Goal: Task Accomplishment & Management: Use online tool/utility

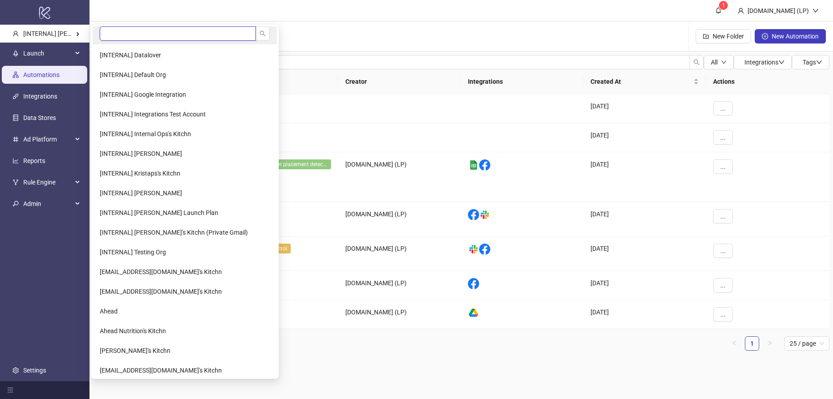
click at [117, 32] on input "search" at bounding box center [178, 33] width 156 height 14
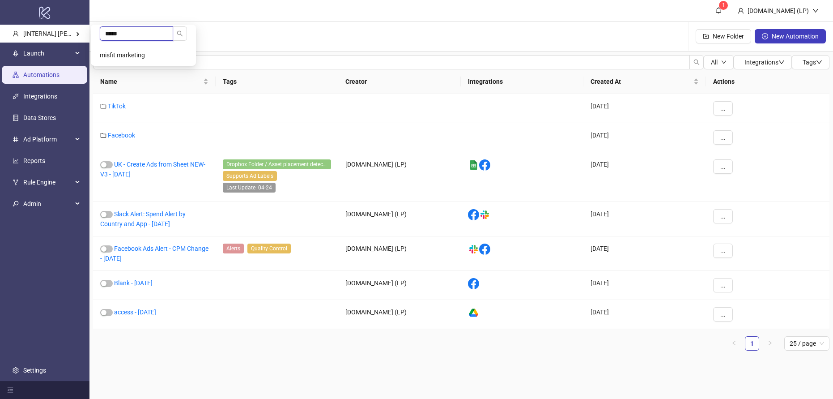
type input "*****"
click at [113, 44] on Kitchn-popup "***** misfit marketing" at bounding box center [143, 45] width 105 height 41
click at [112, 53] on span "misfit marketing" at bounding box center [122, 54] width 45 height 7
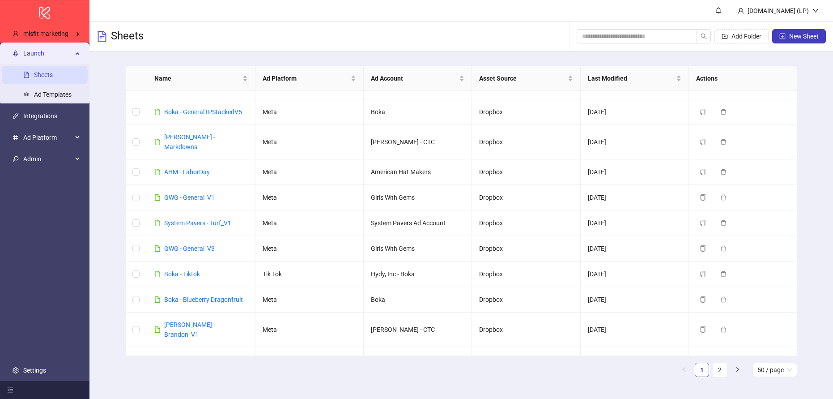
scroll to position [531, 0]
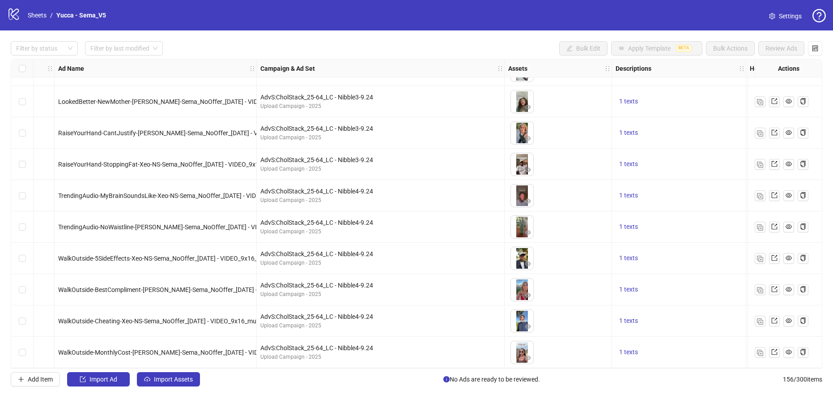
scroll to position [4598, 0]
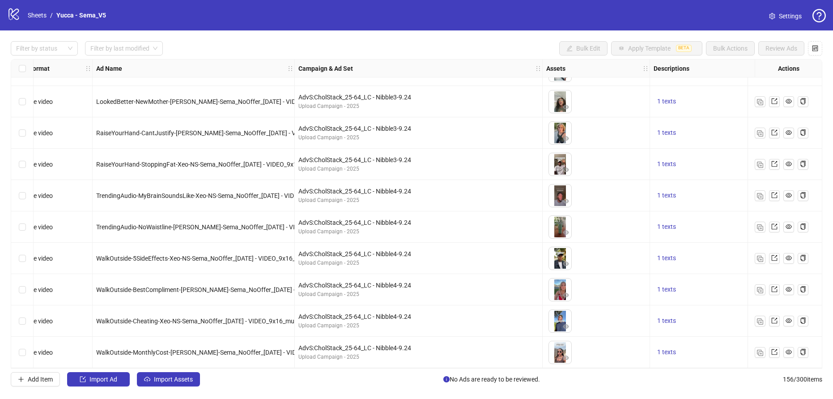
click at [779, 17] on span "Settings" at bounding box center [790, 16] width 23 height 10
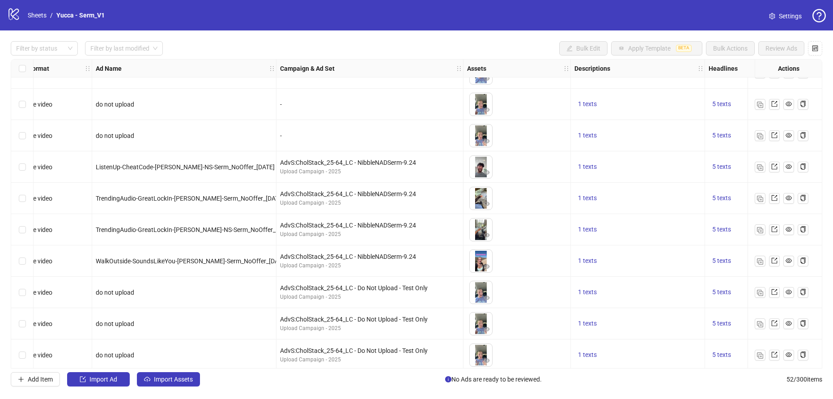
scroll to position [1341, 17]
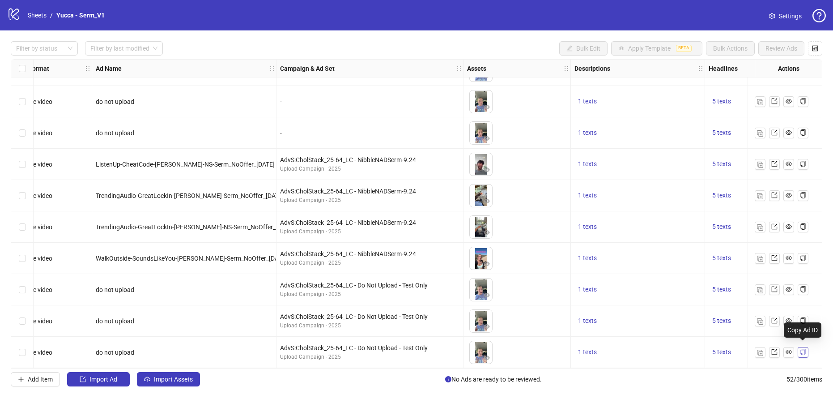
click at [802, 348] on icon "copy" at bounding box center [803, 351] width 6 height 6
click at [804, 317] on icon "copy" at bounding box center [803, 320] width 6 height 6
click at [806, 318] on button "button" at bounding box center [803, 320] width 11 height 11
click at [803, 348] on icon "copy" at bounding box center [802, 351] width 5 height 6
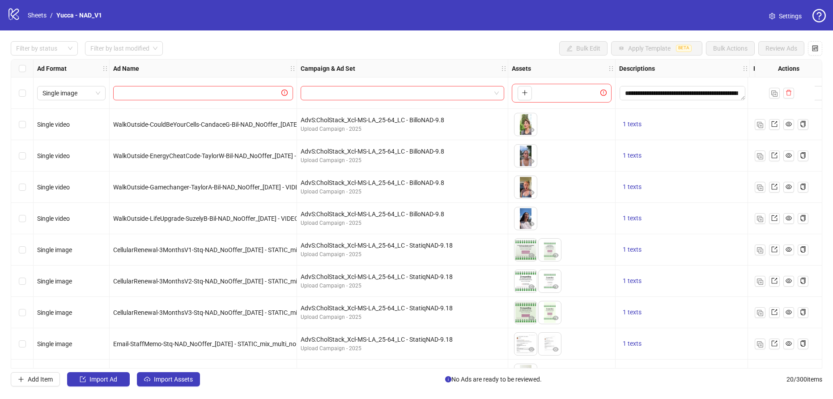
scroll to position [339, 0]
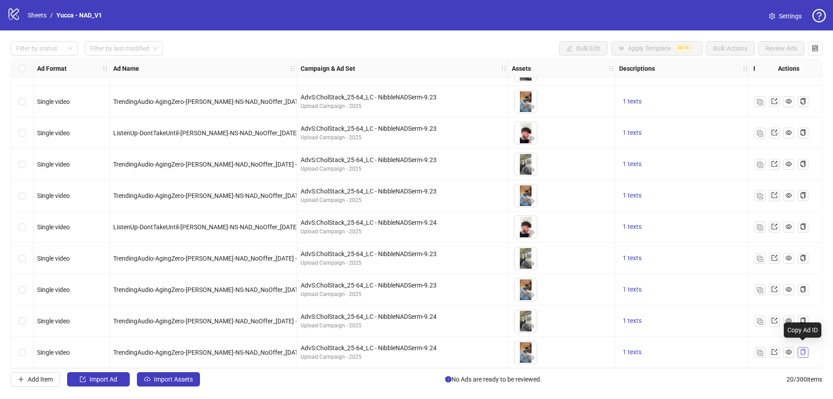
click at [804, 353] on button "button" at bounding box center [803, 352] width 11 height 11
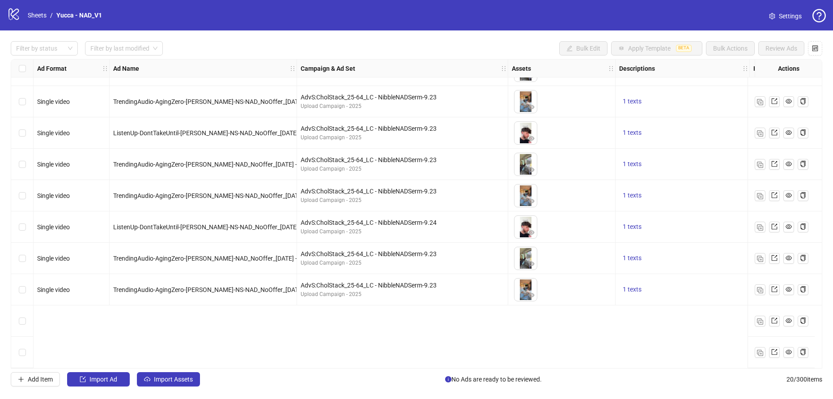
scroll to position [0, 0]
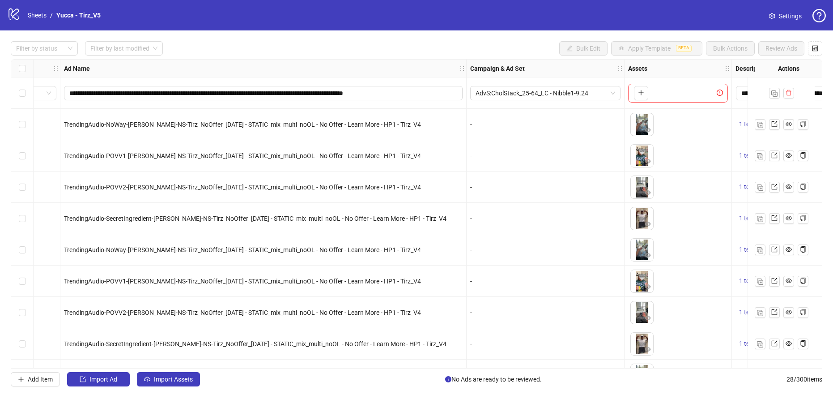
scroll to position [0, 59]
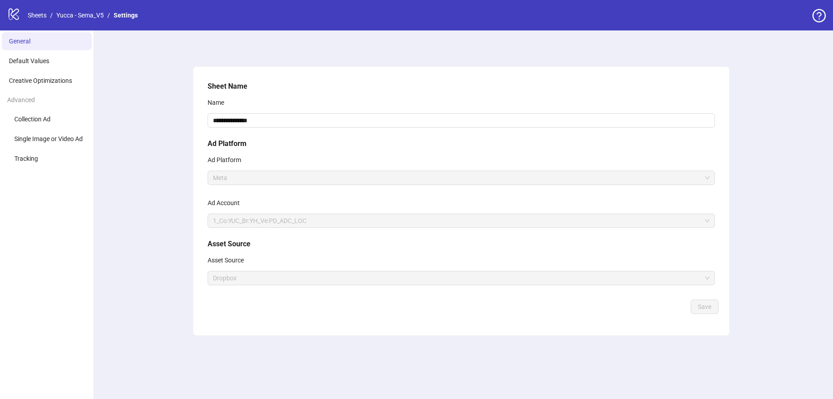
click at [273, 222] on span "1_Co:YUC_Br:YH_Ve:PD_ADC_LOC" at bounding box center [461, 220] width 496 height 13
click at [34, 15] on link "Sheets" at bounding box center [37, 15] width 22 height 10
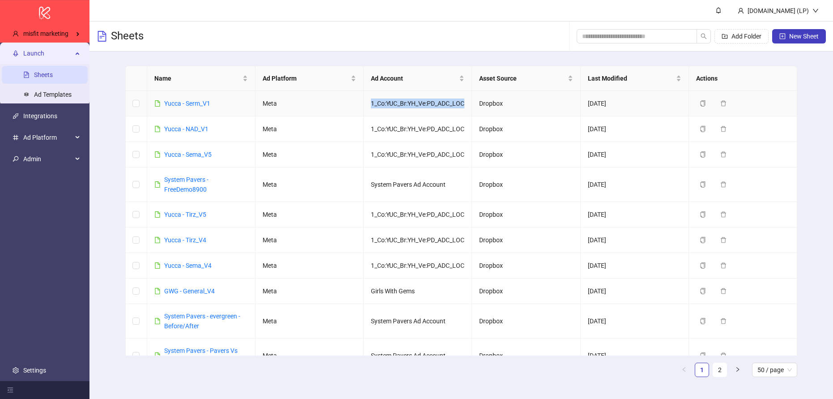
drag, startPoint x: 407, startPoint y: 118, endPoint x: 370, endPoint y: 104, distance: 39.0
click at [370, 104] on td "1_Co:YUC_Br:YH_Ve:PD_ADC_LOC" at bounding box center [418, 103] width 108 height 25
copy td "1_Co:YUC_Br:YH_Ve:PD_ADC_LOC"
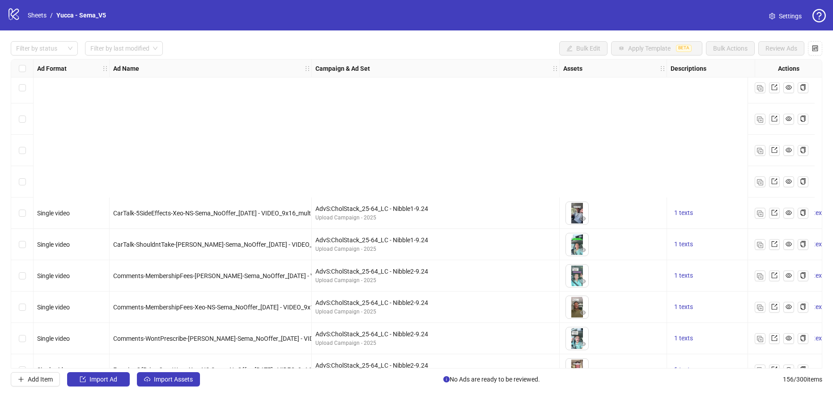
scroll to position [4598, 0]
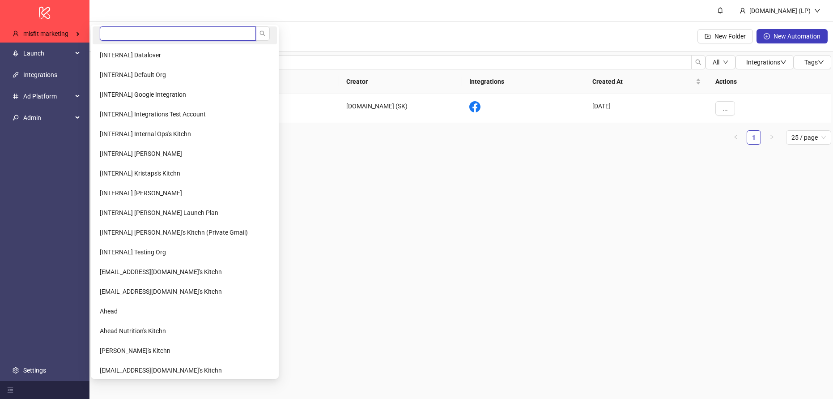
click at [148, 32] on input "search" at bounding box center [178, 33] width 156 height 14
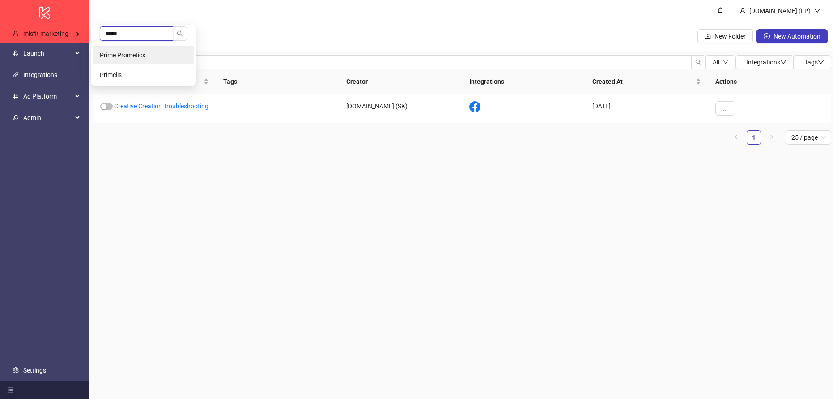
type input "*****"
click at [162, 49] on li "Prime Prometics" at bounding box center [144, 55] width 102 height 18
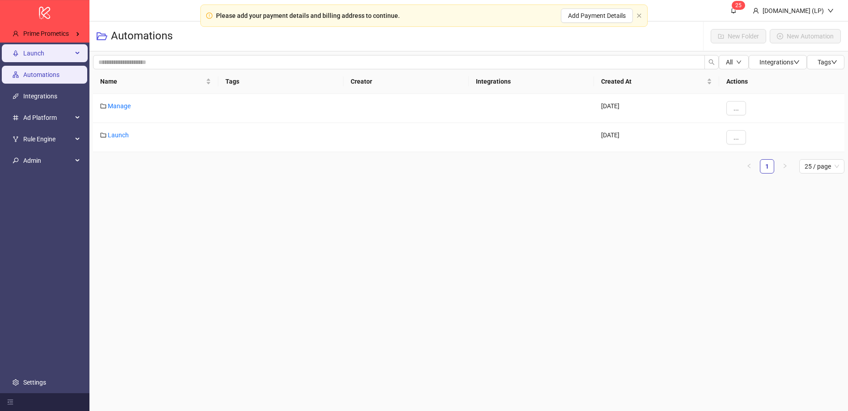
click at [64, 59] on span "Launch" at bounding box center [47, 54] width 49 height 18
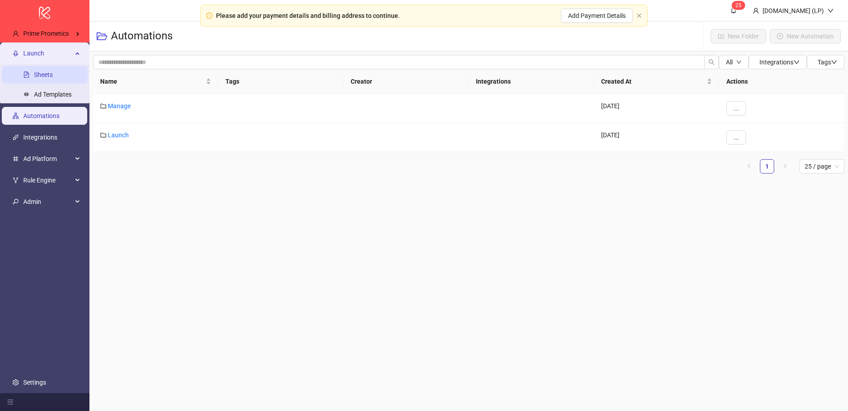
click at [49, 72] on link "Sheets" at bounding box center [43, 75] width 19 height 7
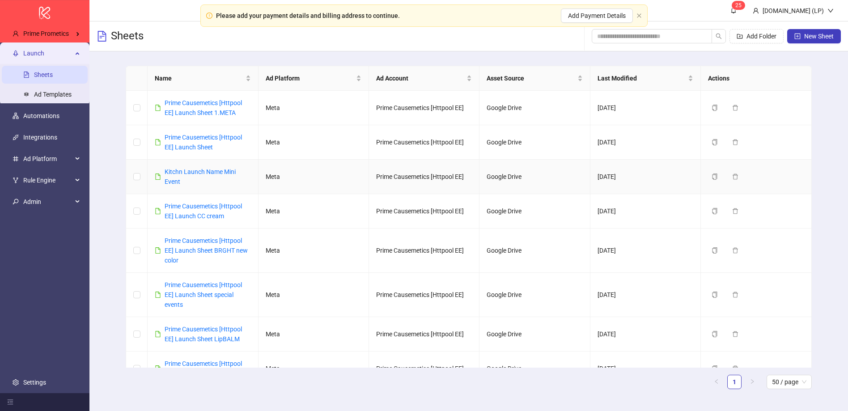
scroll to position [18, 0]
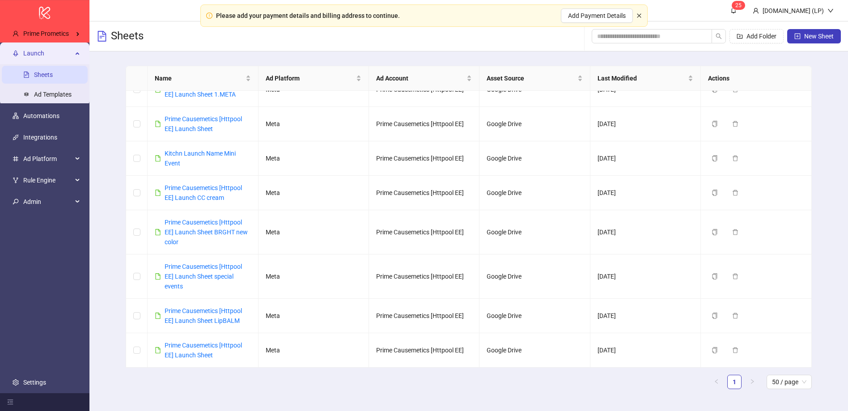
click at [640, 14] on icon "close" at bounding box center [638, 15] width 5 height 5
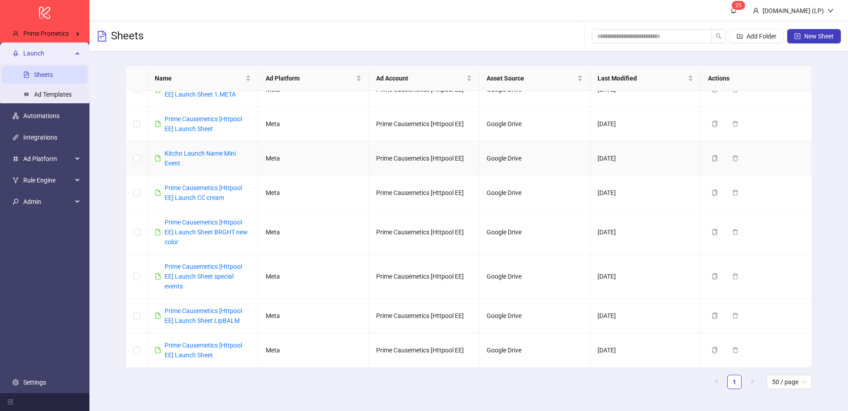
scroll to position [0, 0]
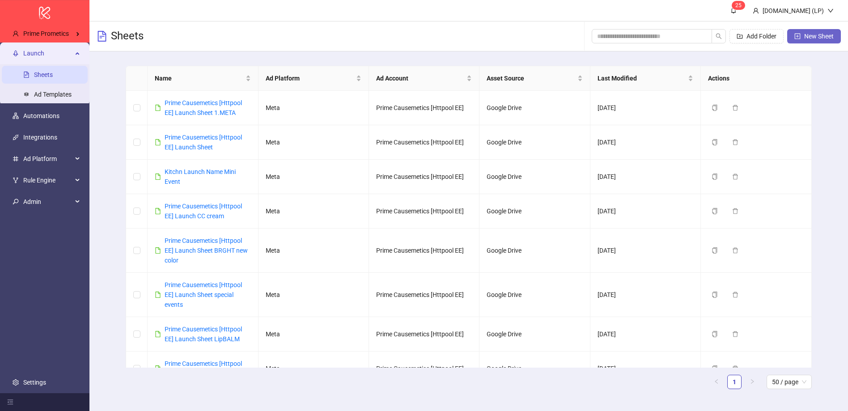
click at [821, 36] on span "New Sheet" at bounding box center [819, 36] width 30 height 7
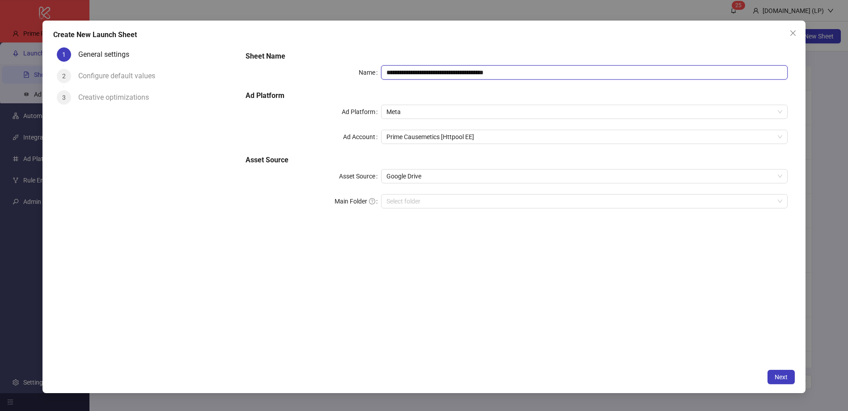
click at [435, 75] on input "**********" at bounding box center [584, 72] width 407 height 14
type input "****"
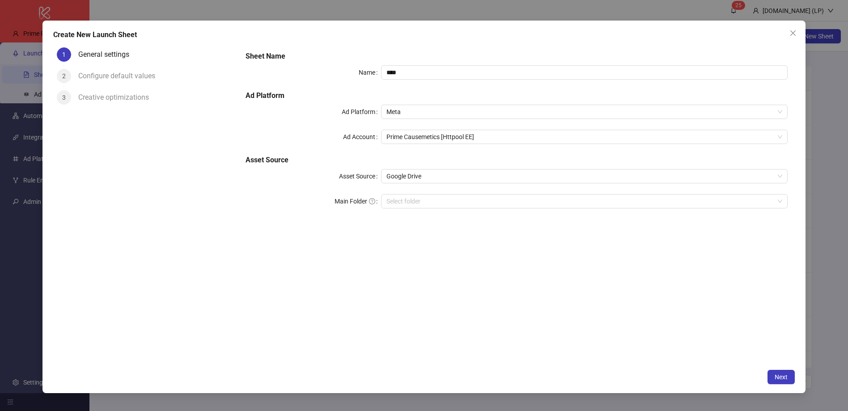
click at [403, 94] on h5 "Ad Platform" at bounding box center [517, 95] width 542 height 11
click at [403, 140] on span "Prime Causemetics [Httpool EE]" at bounding box center [584, 136] width 396 height 13
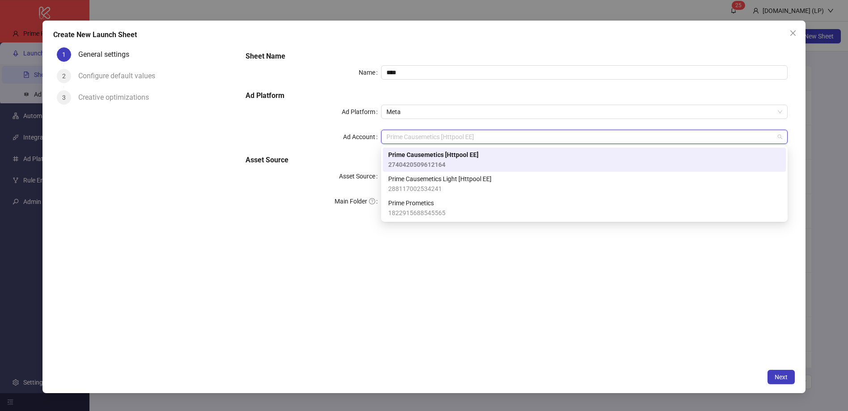
click at [423, 153] on span "Prime Causemetics [Httpool EE]" at bounding box center [433, 155] width 90 height 10
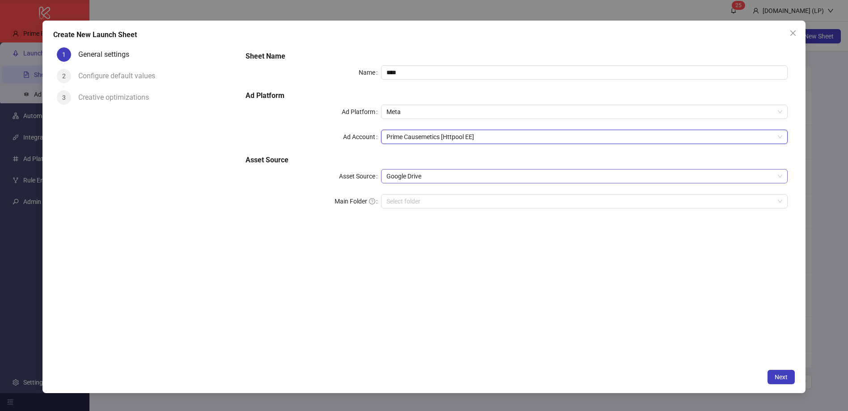
click at [403, 170] on span "Google Drive" at bounding box center [584, 176] width 396 height 13
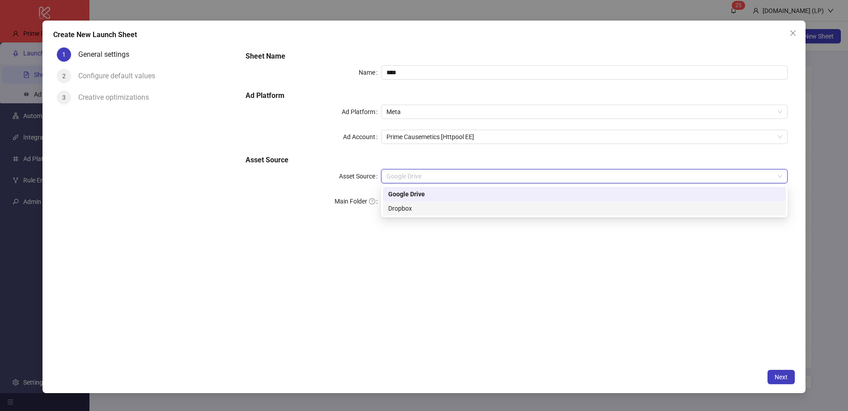
click at [435, 265] on div "Sheet Name Name **** Ad Platform Ad Platform Meta Ad Account Prime Causemetics …" at bounding box center [516, 204] width 556 height 321
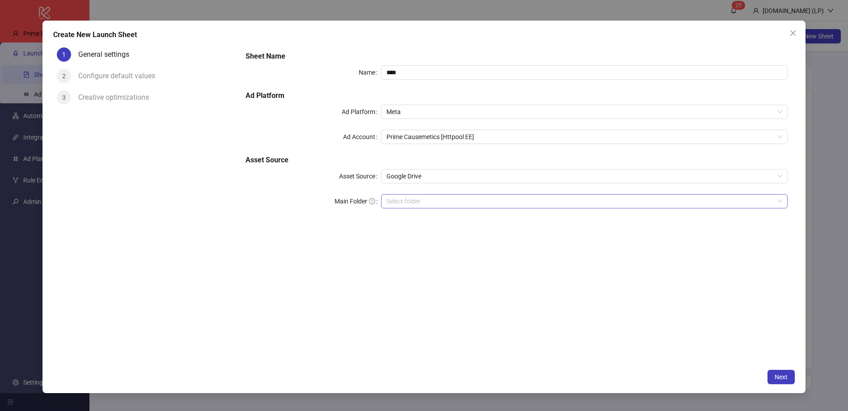
click at [396, 203] on input "Main Folder" at bounding box center [580, 201] width 388 height 13
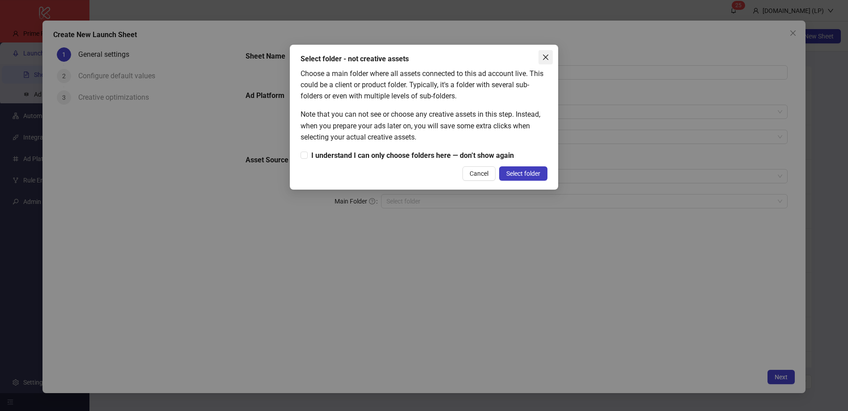
click at [547, 56] on icon "close" at bounding box center [545, 57] width 5 height 5
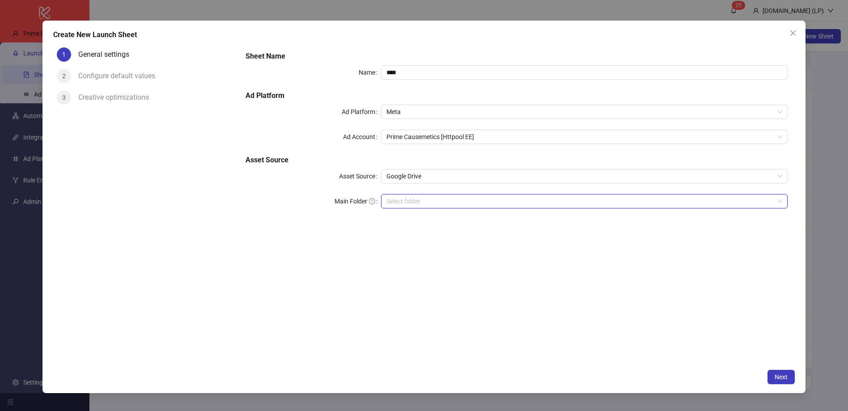
click at [408, 195] on input "Main Folder" at bounding box center [580, 201] width 388 height 13
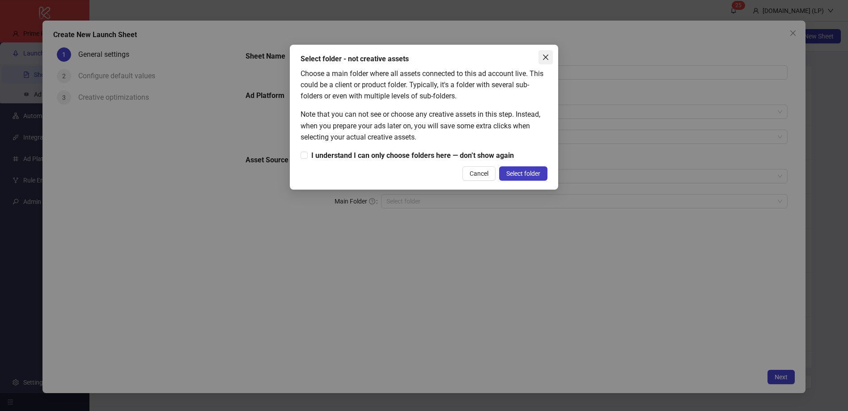
click at [547, 52] on button "Close" at bounding box center [546, 57] width 14 height 14
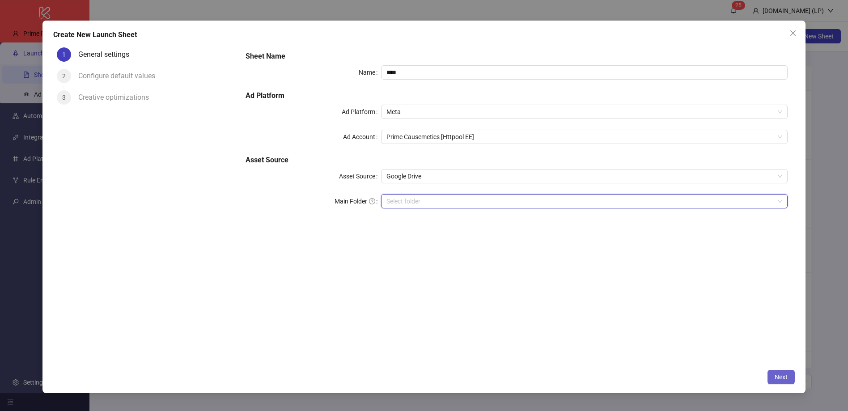
click at [785, 376] on span "Next" at bounding box center [781, 376] width 13 height 7
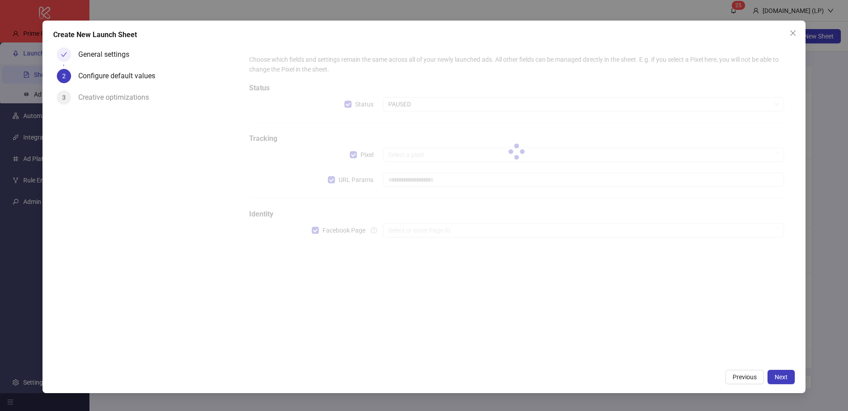
type input "**********"
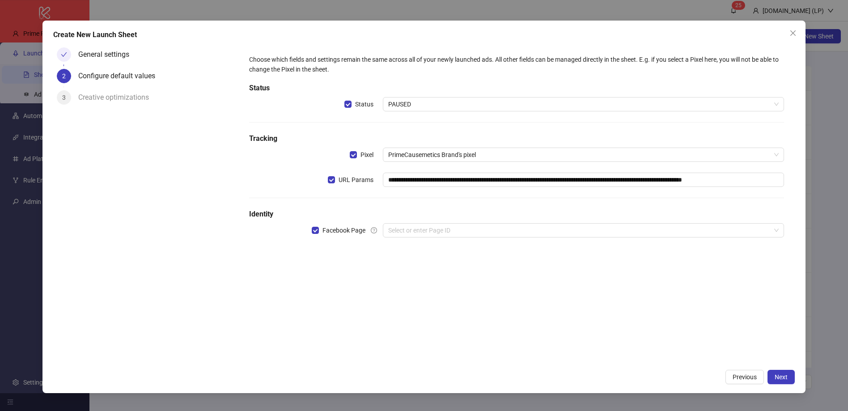
click at [408, 112] on div "**********" at bounding box center [517, 151] width 542 height 201
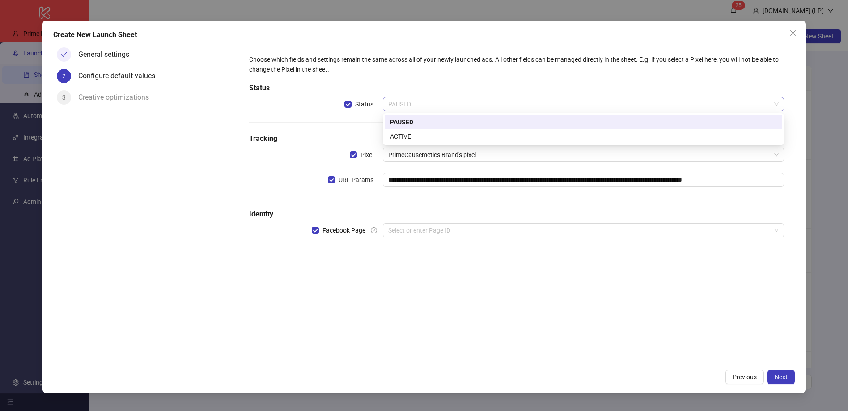
click at [412, 101] on span "PAUSED" at bounding box center [583, 104] width 390 height 13
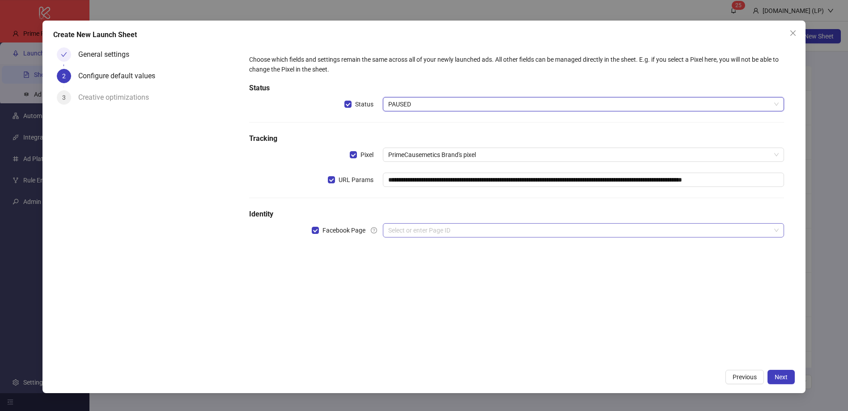
click at [430, 237] on div "**********" at bounding box center [517, 151] width 542 height 201
click at [431, 236] on input "search" at bounding box center [579, 230] width 382 height 13
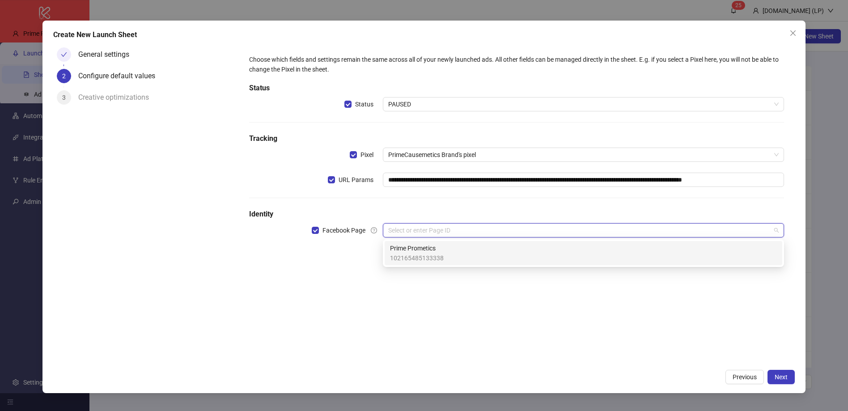
click at [429, 246] on span "Prime Prometics" at bounding box center [417, 248] width 54 height 10
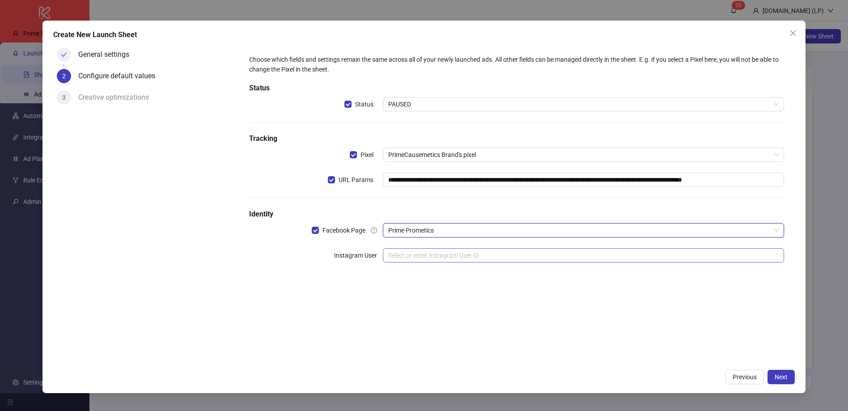
click at [424, 248] on div "Select or enter Instagram User ID" at bounding box center [583, 255] width 401 height 14
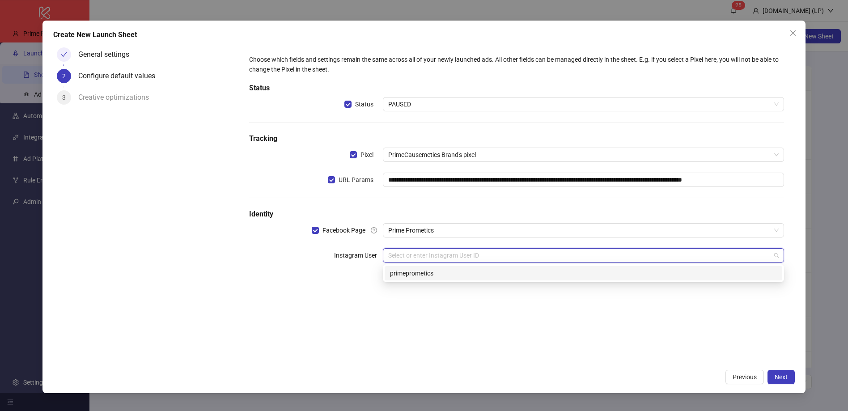
click at [443, 271] on div "primeprometics" at bounding box center [583, 273] width 387 height 10
click at [415, 282] on input "search" at bounding box center [579, 280] width 382 height 13
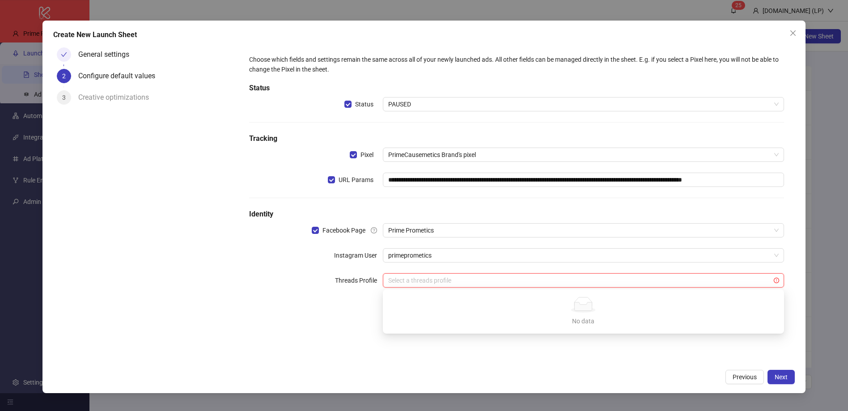
click at [286, 320] on div "**********" at bounding box center [516, 204] width 556 height 321
click at [776, 375] on span "Next" at bounding box center [781, 376] width 13 height 7
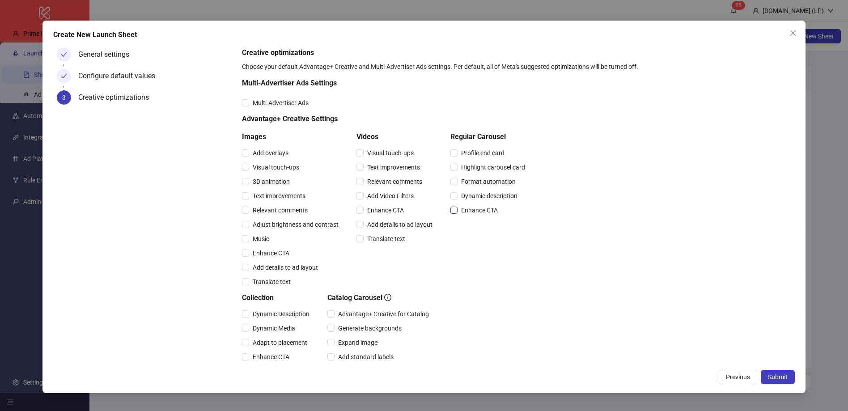
scroll to position [136, 0]
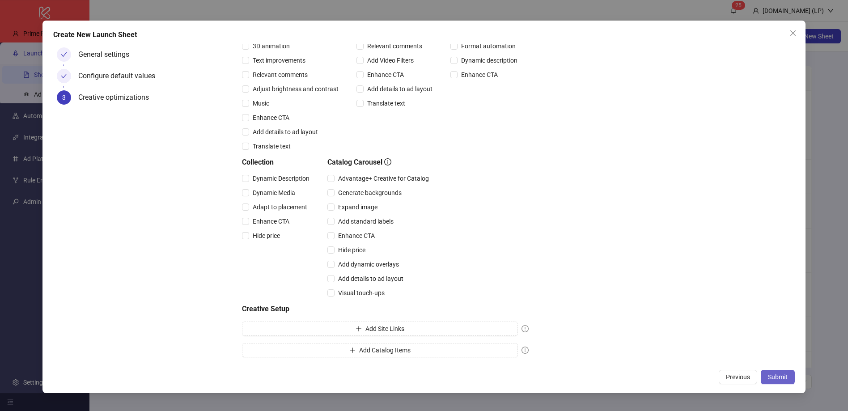
click at [775, 376] on span "Submit" at bounding box center [778, 376] width 20 height 7
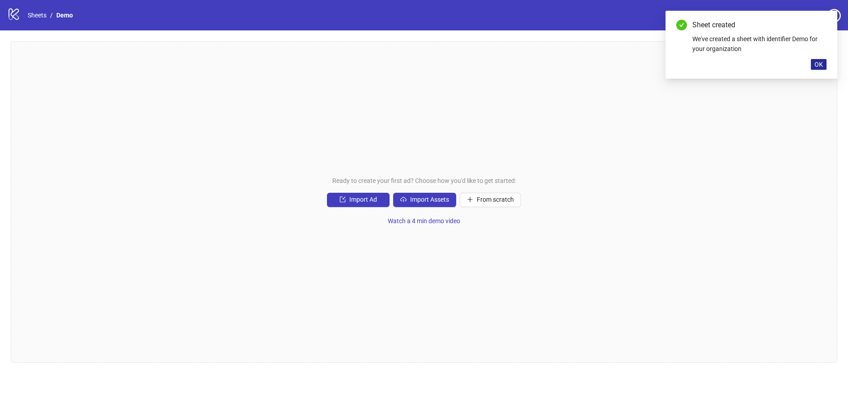
click at [815, 60] on button "OK" at bounding box center [819, 64] width 16 height 11
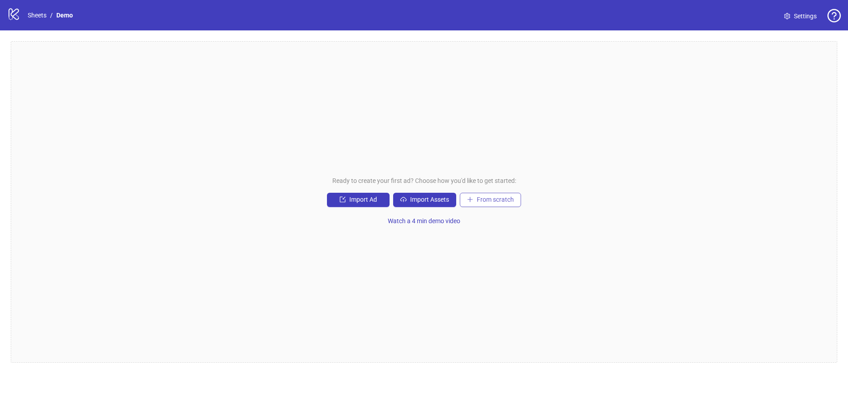
click at [486, 201] on span "From scratch" at bounding box center [495, 199] width 37 height 7
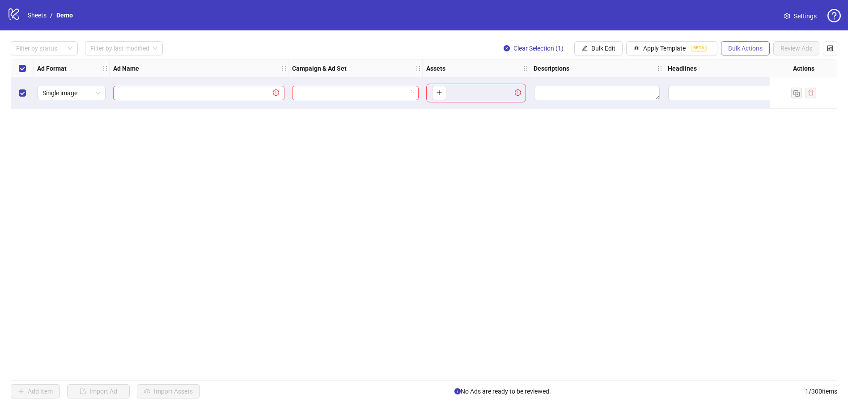
click at [761, 48] on span "Bulk Actions" at bounding box center [745, 48] width 34 height 7
click at [744, 69] on span "Delete" at bounding box center [757, 66] width 61 height 10
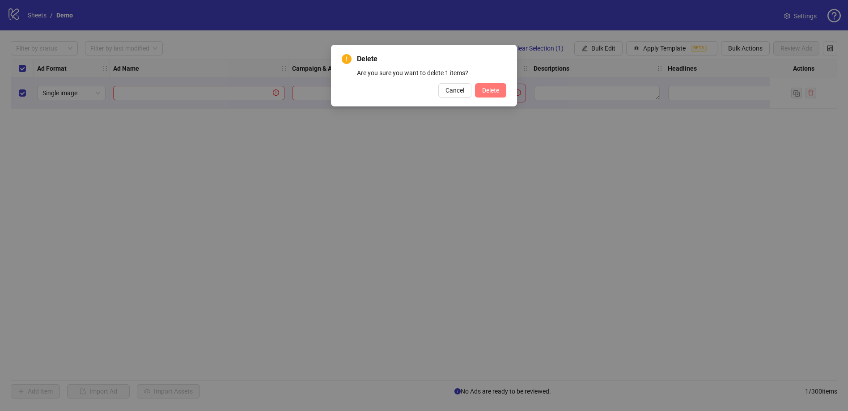
click at [489, 87] on span "Delete" at bounding box center [490, 90] width 17 height 7
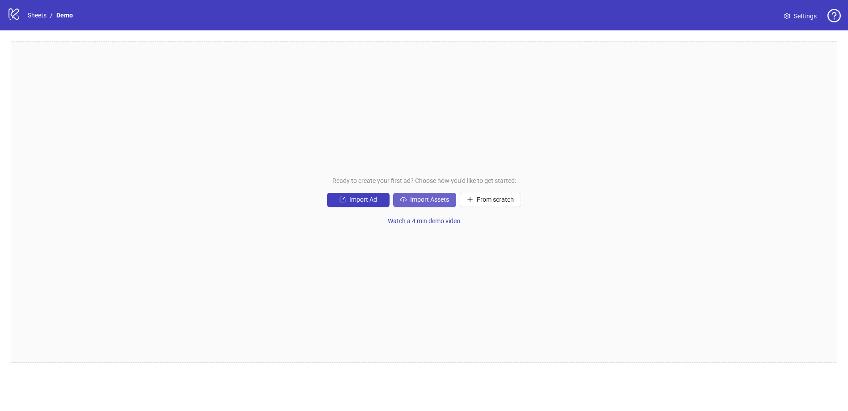
click at [428, 200] on span "Import Assets" at bounding box center [429, 199] width 39 height 7
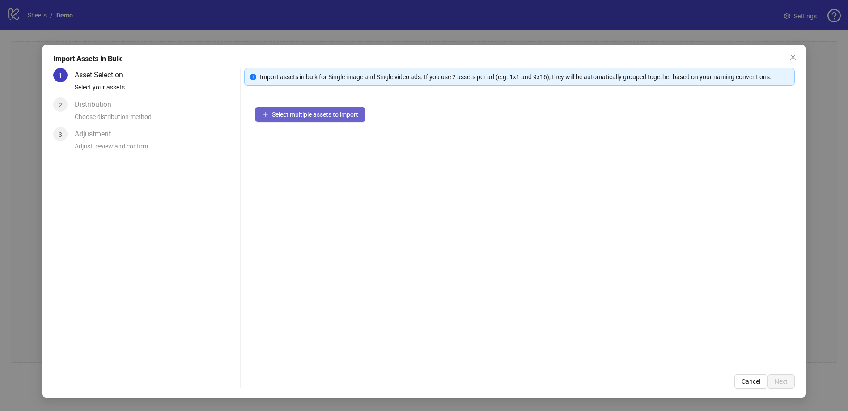
click at [304, 113] on span "Select multiple assets to import" at bounding box center [315, 114] width 86 height 7
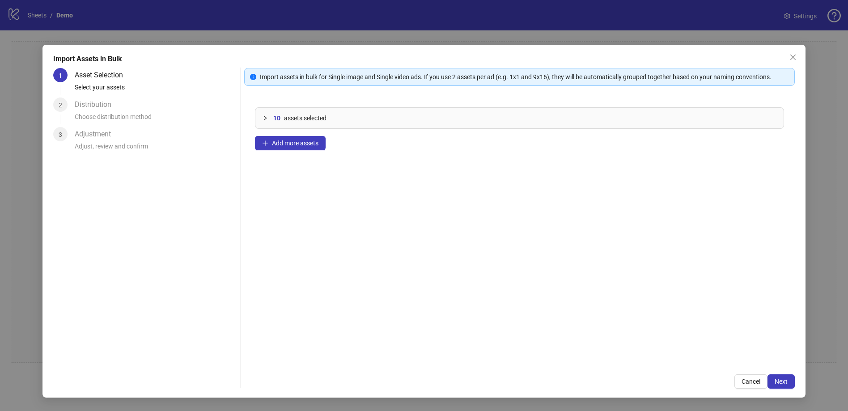
click at [267, 116] on icon "collapsed" at bounding box center [265, 117] width 5 height 5
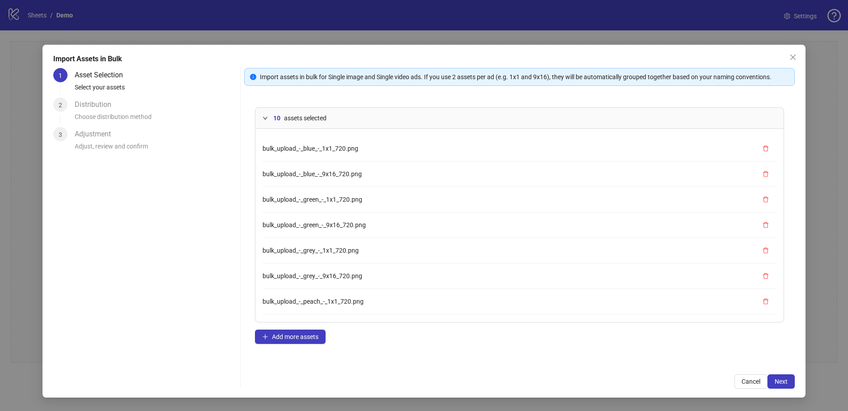
click at [267, 116] on icon "expanded" at bounding box center [265, 117] width 5 height 5
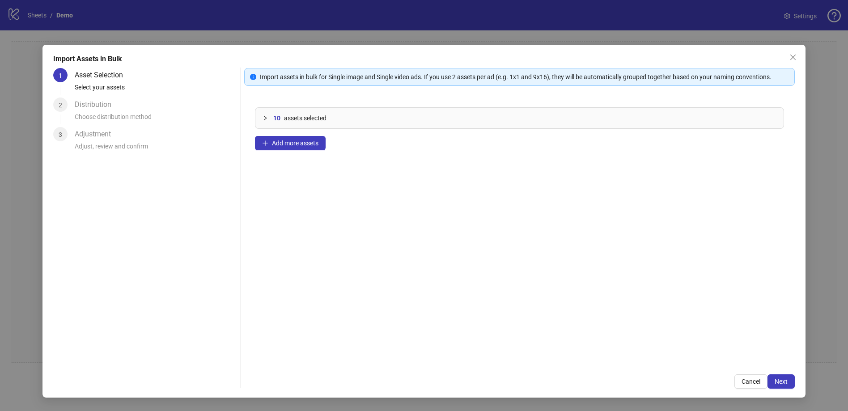
click at [267, 116] on icon "collapsed" at bounding box center [265, 117] width 5 height 5
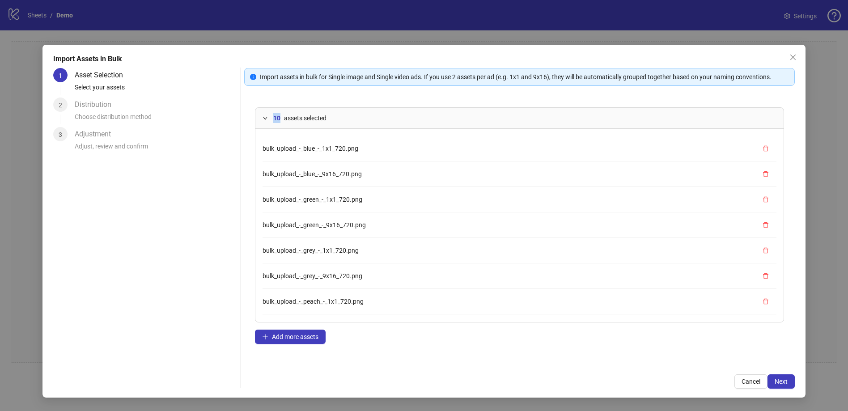
click at [267, 116] on icon "expanded" at bounding box center [265, 117] width 5 height 5
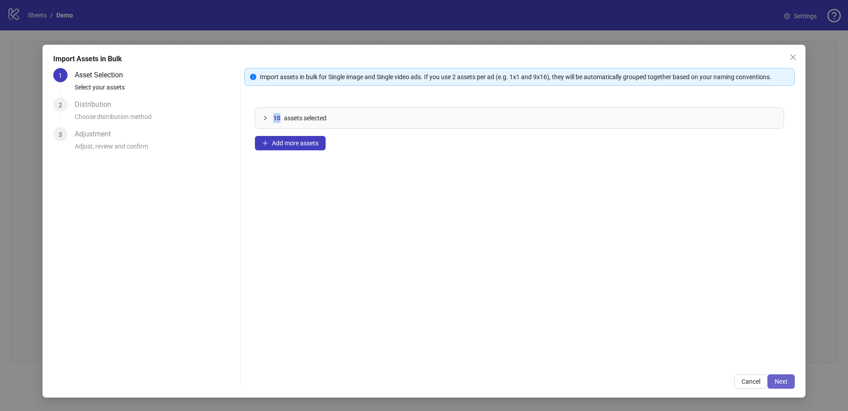
click at [790, 383] on button "Next" at bounding box center [781, 381] width 27 height 14
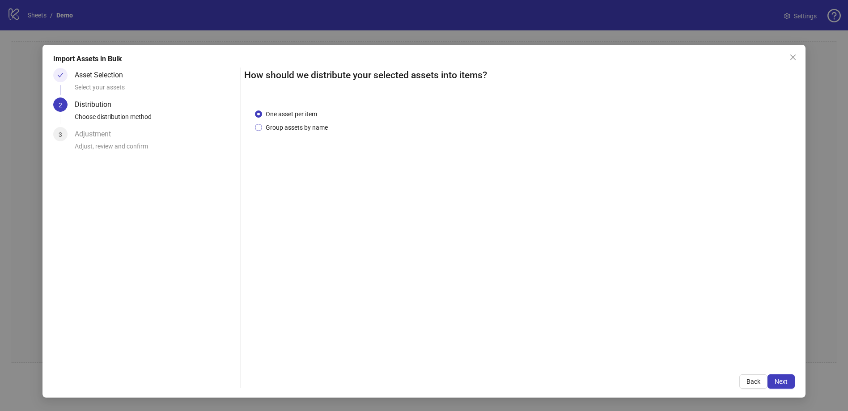
click at [275, 128] on span "Group assets by name" at bounding box center [296, 128] width 69 height 10
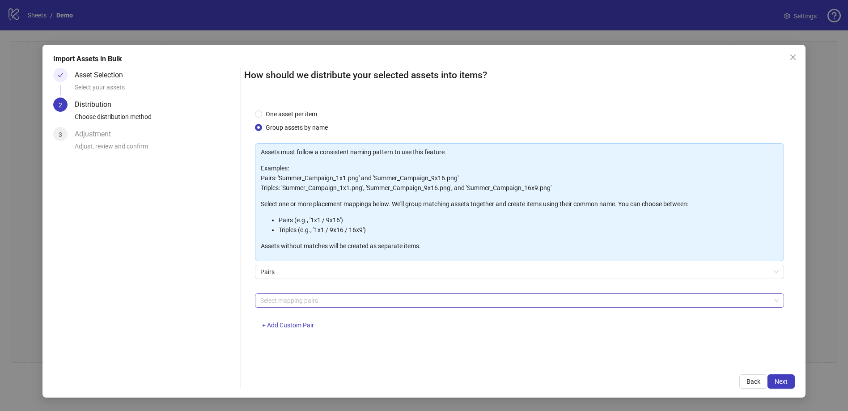
click at [282, 295] on div at bounding box center [515, 300] width 516 height 13
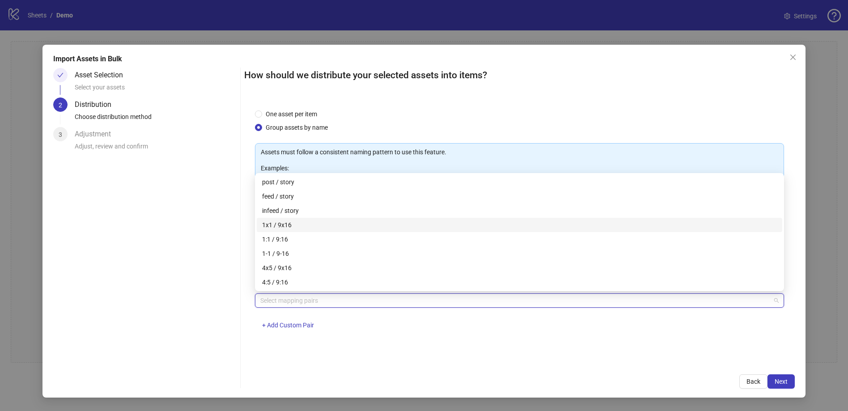
click at [274, 228] on div "1x1 / 9x16" at bounding box center [519, 225] width 515 height 10
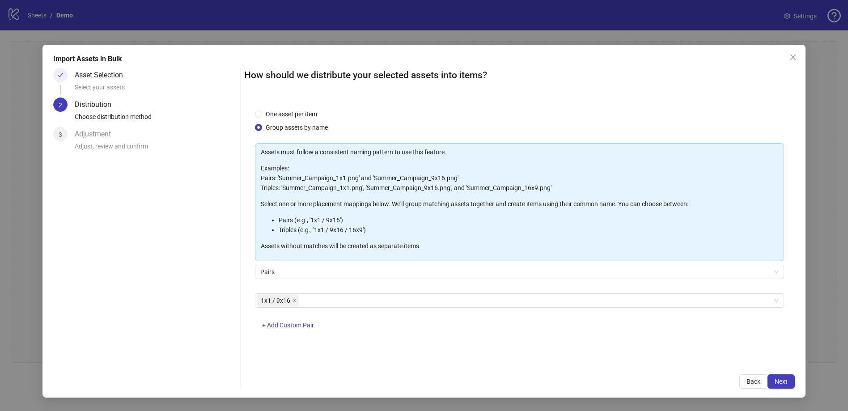
click at [347, 316] on div "1x1 / 9x16 + Add Custom Pair" at bounding box center [519, 316] width 529 height 47
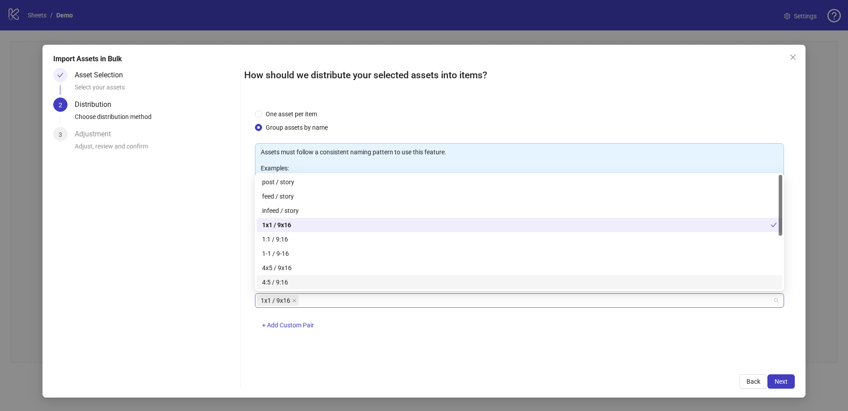
click at [315, 303] on div "1x1 / 9x16" at bounding box center [515, 300] width 516 height 13
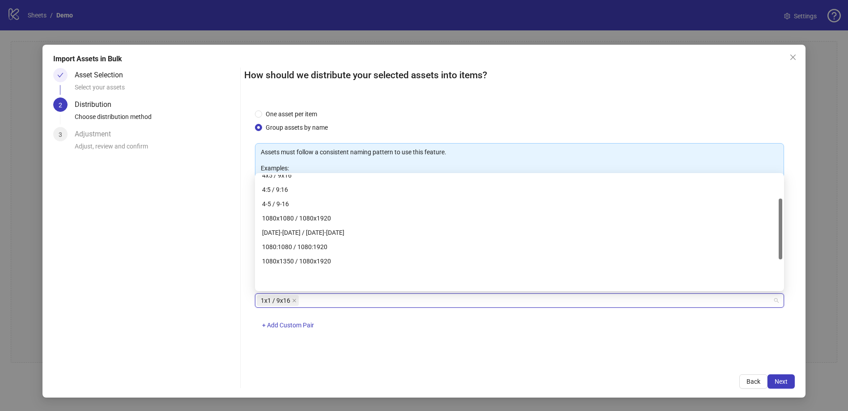
scroll to position [100, 0]
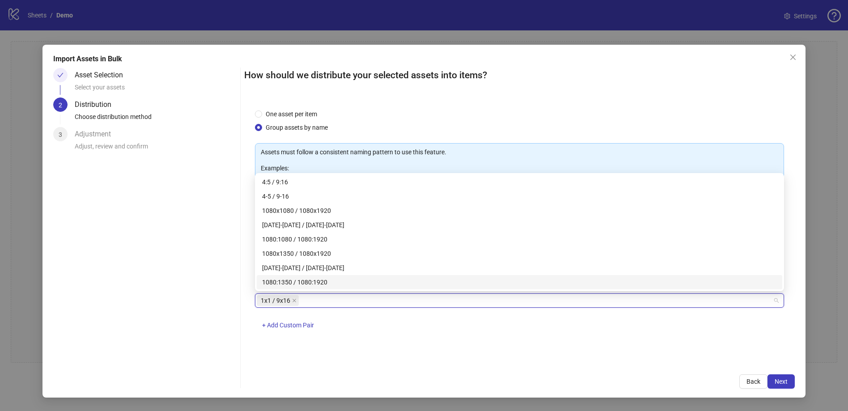
click at [331, 338] on div "1x1 / 9x16 + Add Custom Pair" at bounding box center [519, 316] width 529 height 47
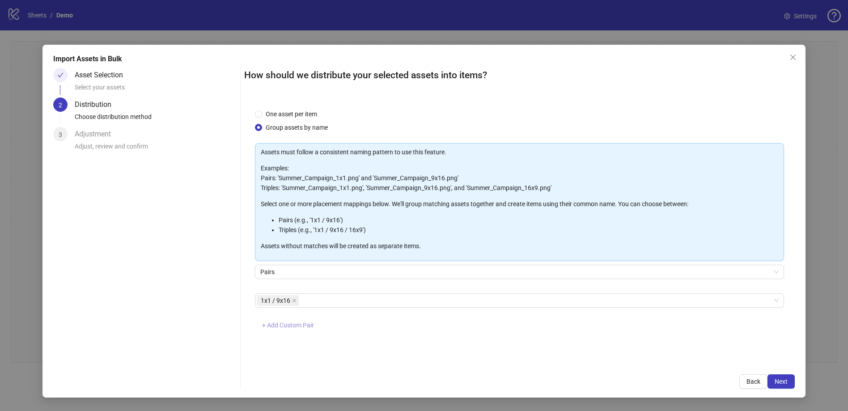
click at [281, 327] on span "+ Add Custom Pair" at bounding box center [288, 325] width 52 height 7
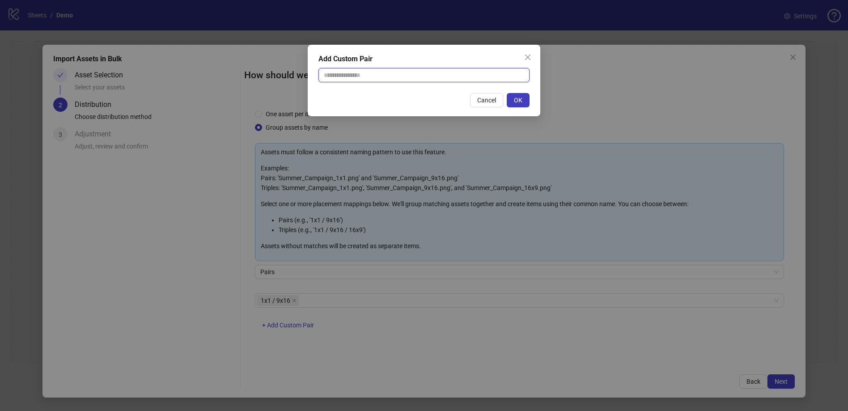
click at [365, 75] on input "text" at bounding box center [423, 75] width 211 height 14
type input "*********"
click at [519, 102] on span "OK" at bounding box center [518, 100] width 8 height 7
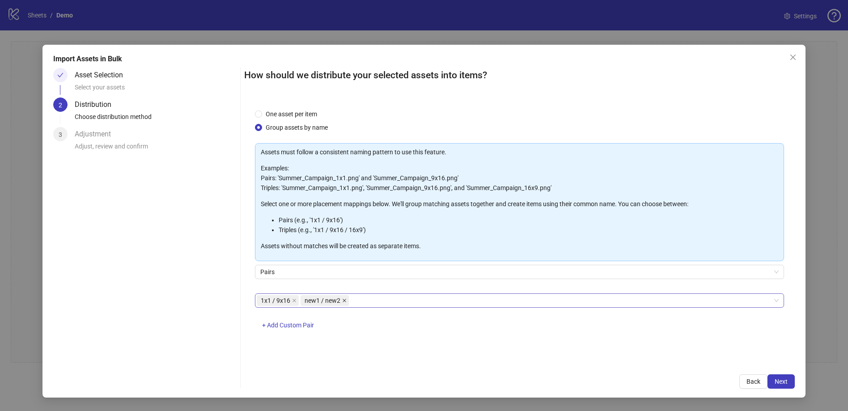
click at [344, 301] on icon "close" at bounding box center [345, 301] width 4 height 4
click at [787, 381] on span "Next" at bounding box center [781, 381] width 13 height 7
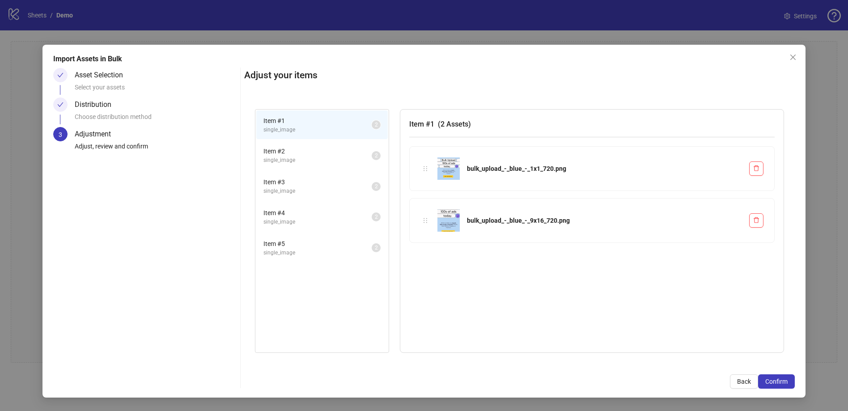
click at [280, 165] on li "Item # 2 single_image 2" at bounding box center [322, 155] width 132 height 29
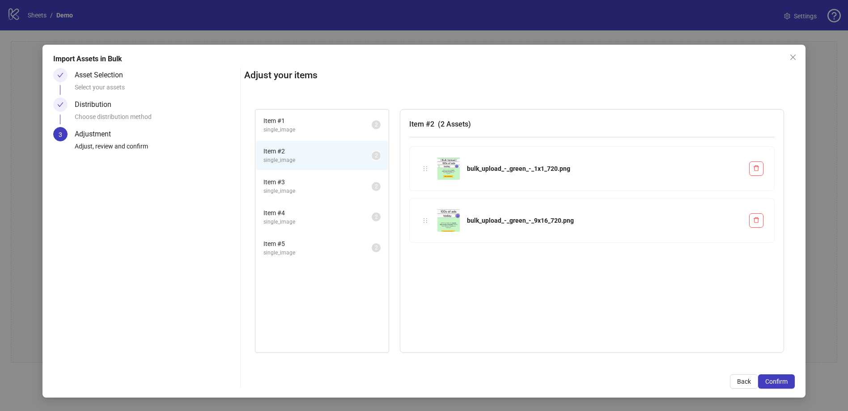
click at [286, 195] on li "Item # 3 single_image 2" at bounding box center [322, 186] width 132 height 29
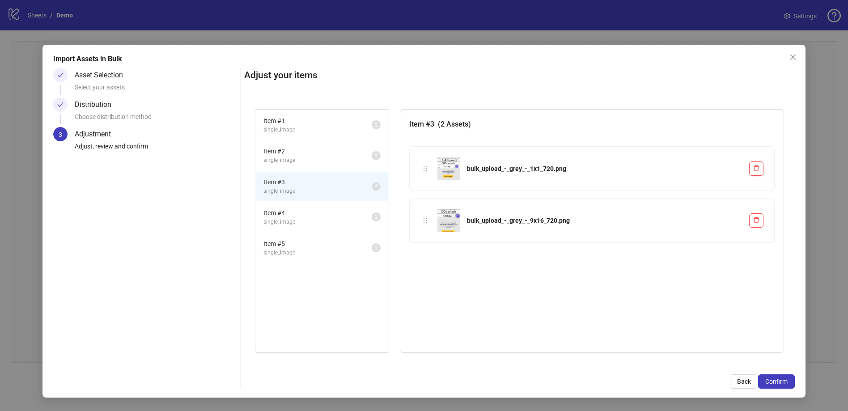
click at [280, 213] on span "Item # 4" at bounding box center [317, 213] width 108 height 10
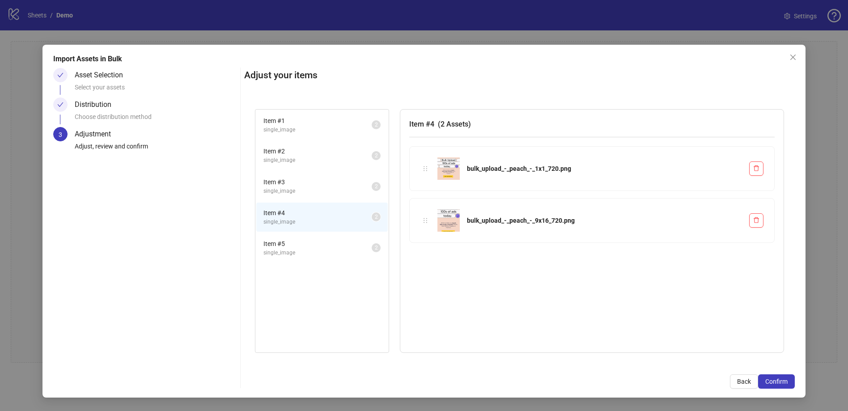
click at [270, 241] on span "Item # 5" at bounding box center [317, 244] width 108 height 10
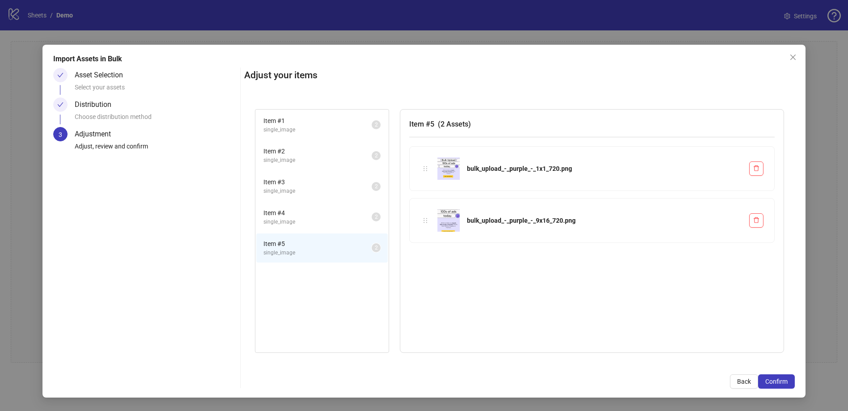
click at [321, 123] on span "Item # 1" at bounding box center [317, 121] width 108 height 10
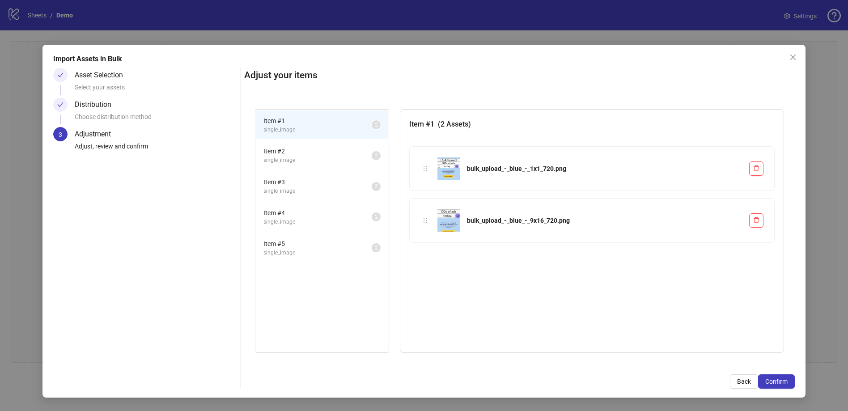
click at [311, 144] on li "Item # 2 single_image 2" at bounding box center [322, 155] width 132 height 29
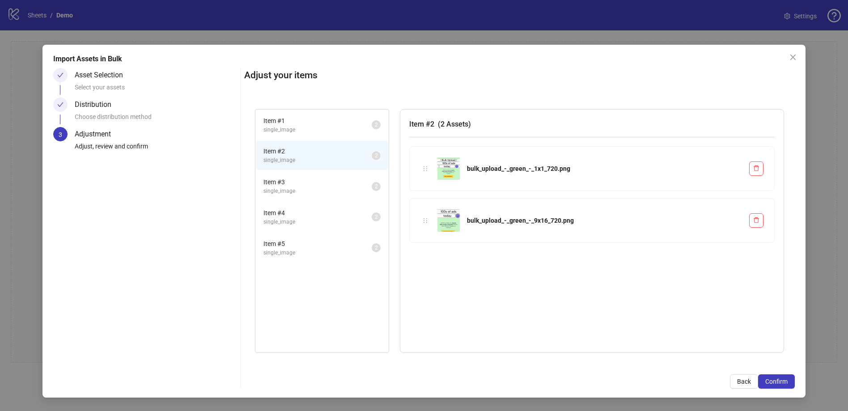
click at [292, 183] on span "Item # 3" at bounding box center [317, 182] width 108 height 10
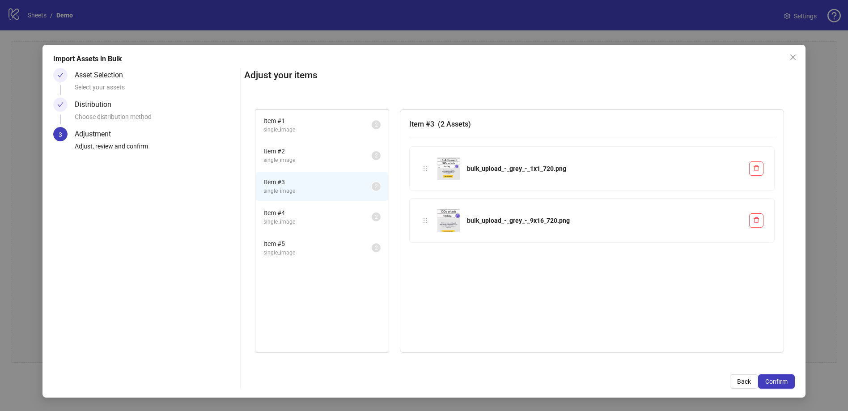
click at [275, 236] on li "Item # 5 single_image 2" at bounding box center [322, 247] width 132 height 29
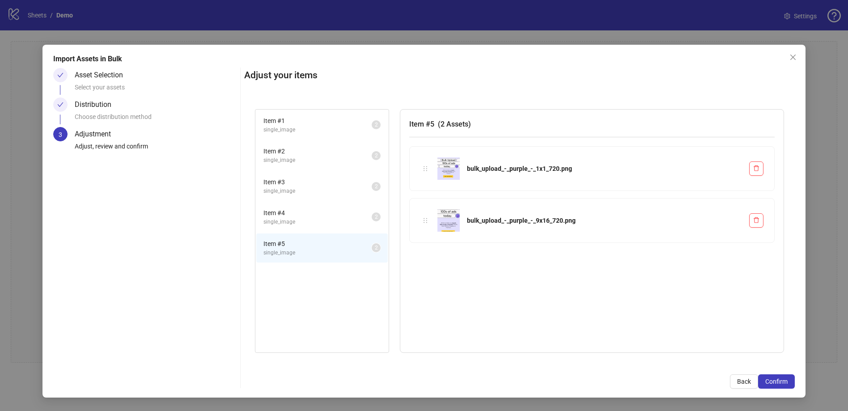
click at [273, 254] on span "single_image" at bounding box center [317, 253] width 108 height 8
click at [303, 212] on span "Item # 4" at bounding box center [317, 213] width 108 height 10
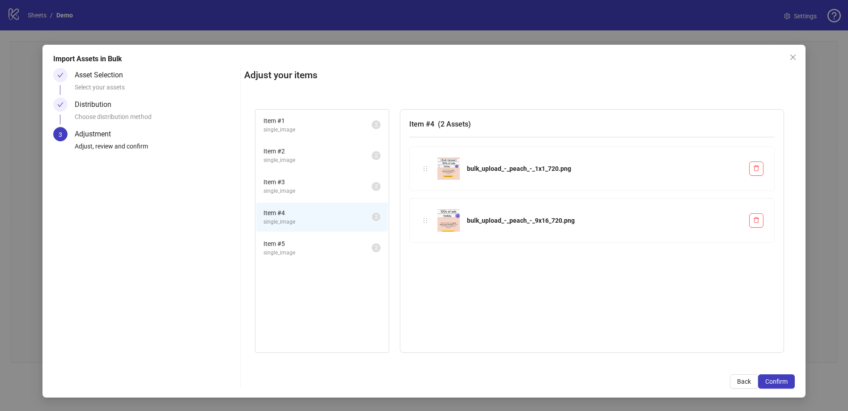
click at [301, 132] on span "single_image" at bounding box center [317, 130] width 108 height 8
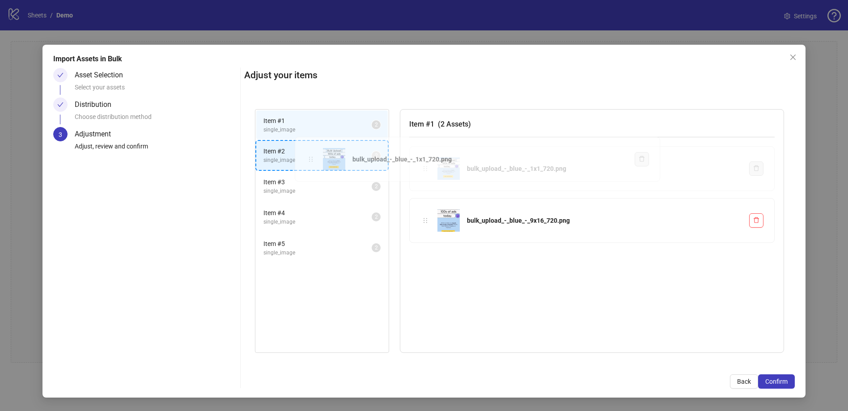
drag, startPoint x: 428, startPoint y: 168, endPoint x: 314, endPoint y: 159, distance: 114.9
click at [314, 159] on div "Item # 1 single_image 2 Item # 2 single_image 2 Item # 3 single_image 2 Item # …" at bounding box center [519, 231] width 551 height 266
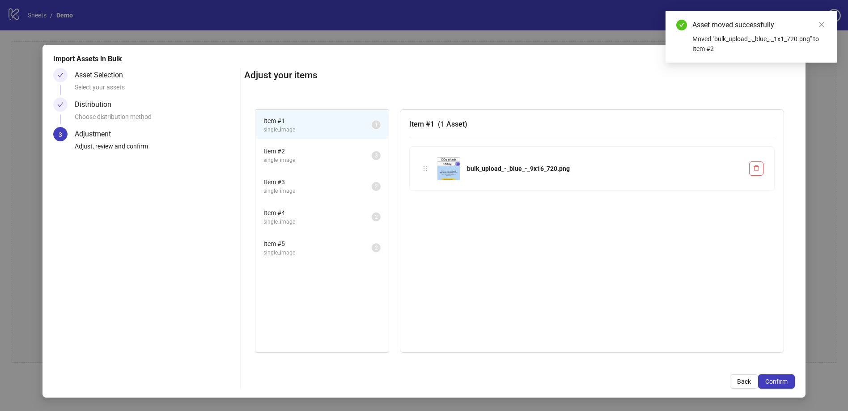
click at [302, 155] on span "Item # 2" at bounding box center [317, 151] width 108 height 10
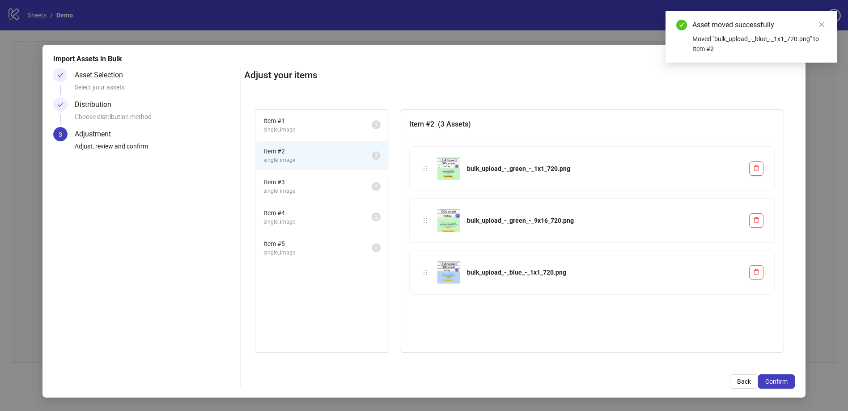
click at [297, 198] on li "Item # 3 single_image 2" at bounding box center [322, 186] width 132 height 29
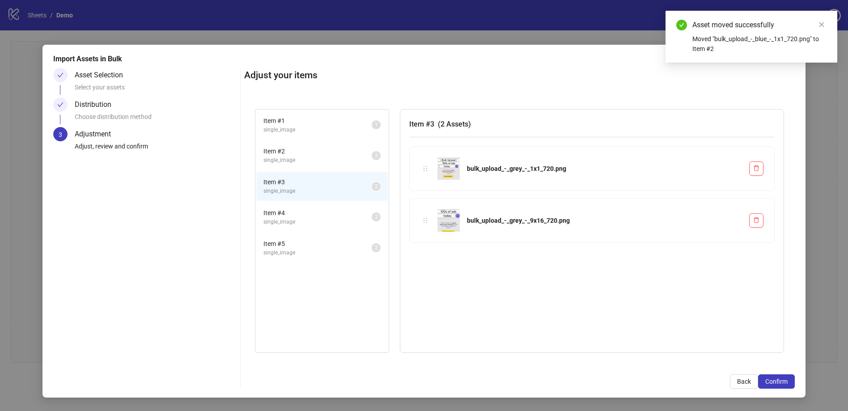
click at [322, 153] on span "Item # 2" at bounding box center [317, 151] width 108 height 10
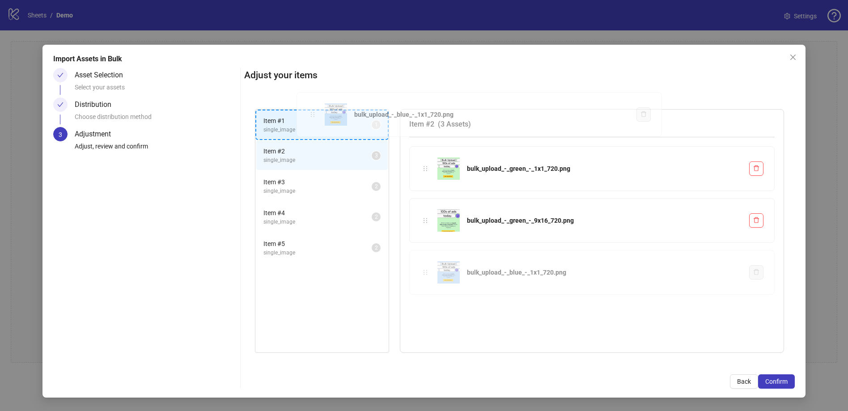
drag, startPoint x: 429, startPoint y: 273, endPoint x: 316, endPoint y: 115, distance: 194.0
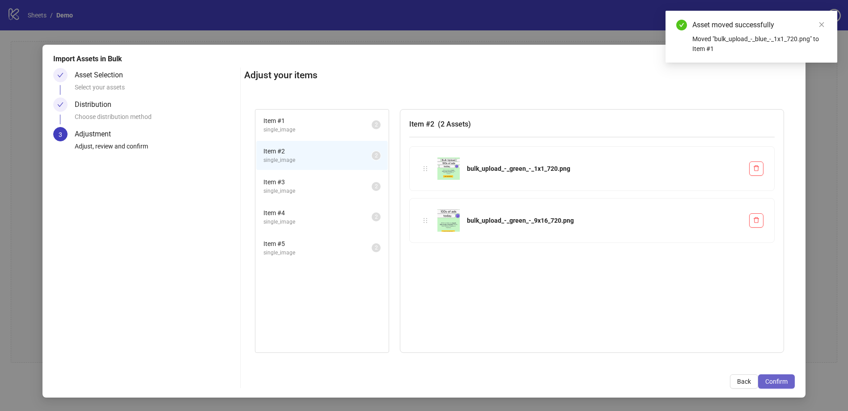
click at [787, 385] on span "Confirm" at bounding box center [776, 381] width 22 height 7
click at [822, 26] on icon "close" at bounding box center [822, 24] width 6 height 6
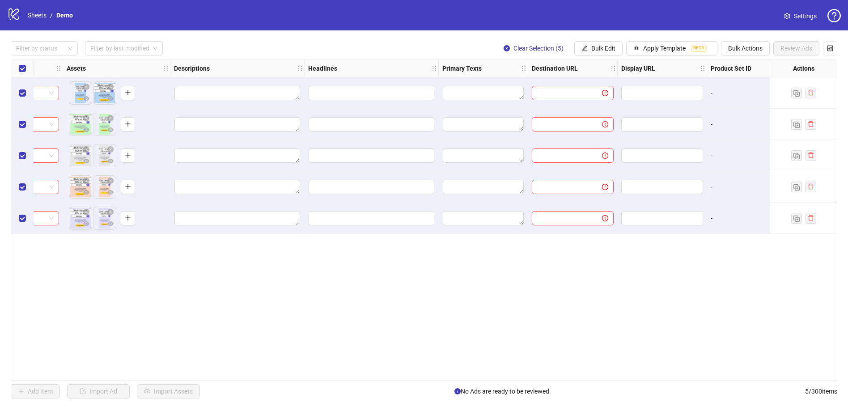
scroll to position [0, 196]
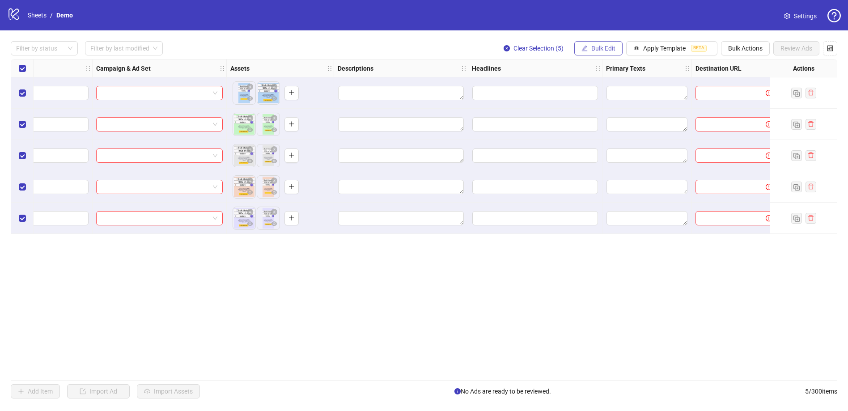
click at [595, 47] on span "Bulk Edit" at bounding box center [603, 48] width 24 height 7
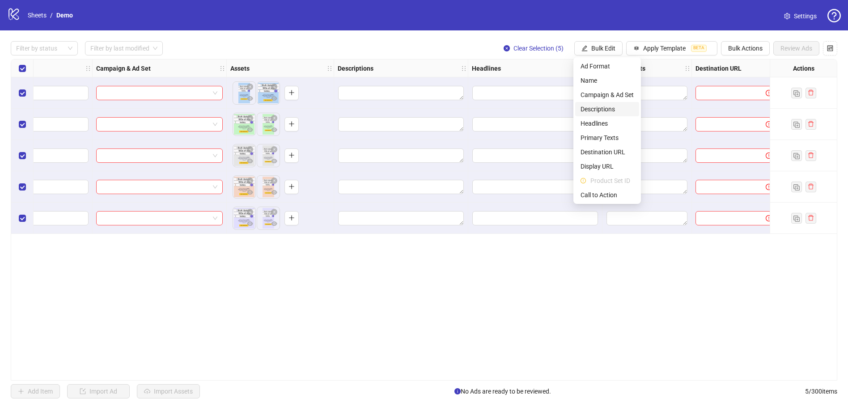
click at [592, 109] on span "Descriptions" at bounding box center [607, 109] width 53 height 10
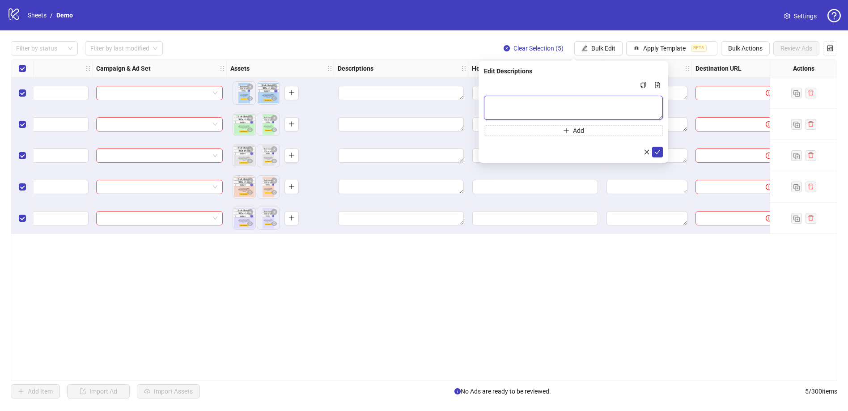
click at [521, 104] on textarea "Multi-text input container - paste or copy values" at bounding box center [573, 108] width 179 height 24
type textarea "*********"
click at [660, 147] on button "submit" at bounding box center [657, 152] width 11 height 11
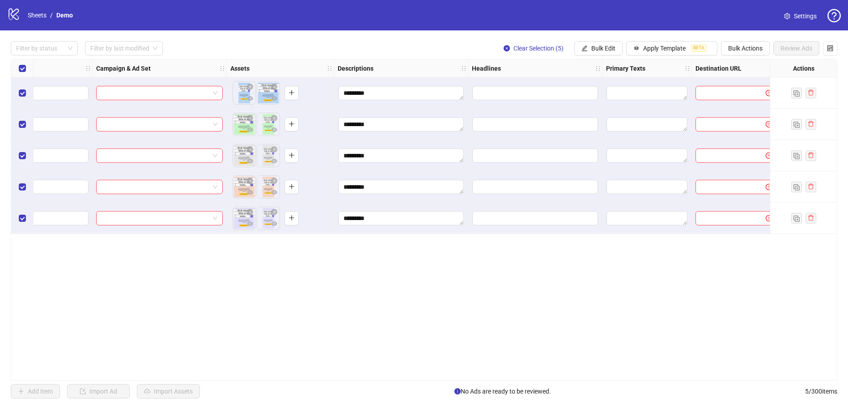
scroll to position [0, 260]
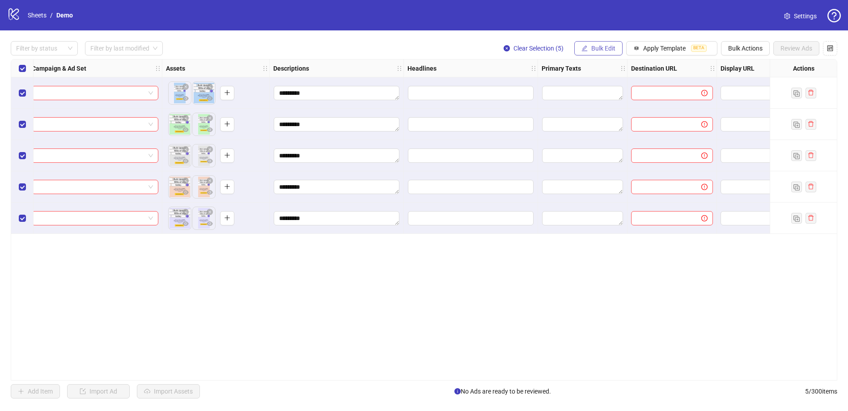
click at [597, 48] on span "Bulk Edit" at bounding box center [603, 48] width 24 height 7
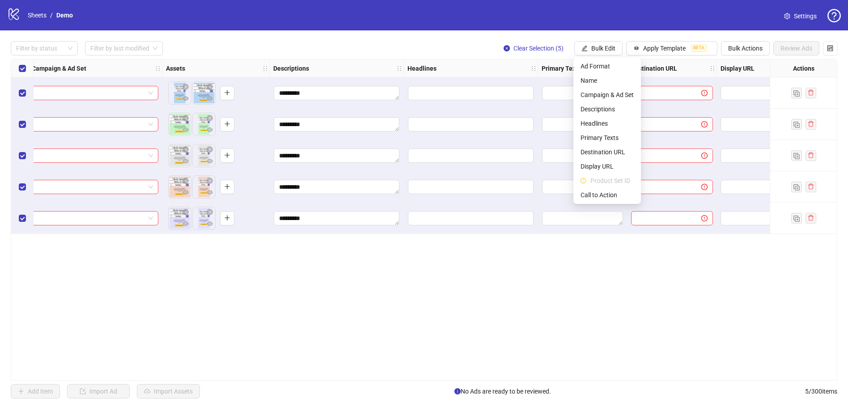
click at [461, 294] on div "**********" at bounding box center [424, 220] width 827 height 322
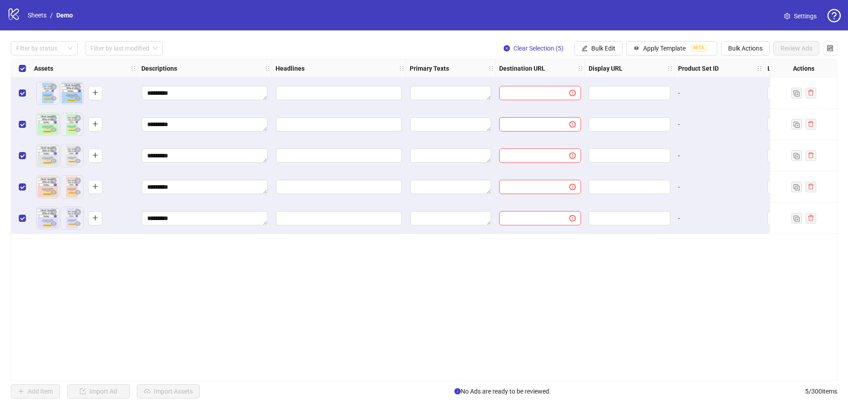
scroll to position [0, 405]
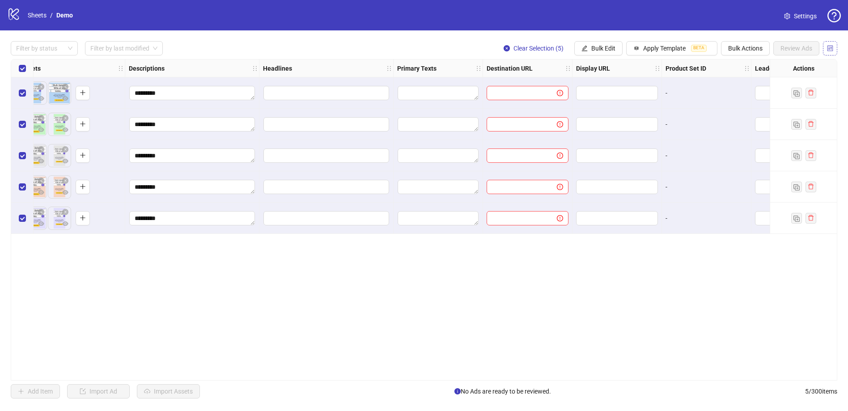
click at [823, 45] on button "button" at bounding box center [830, 48] width 14 height 14
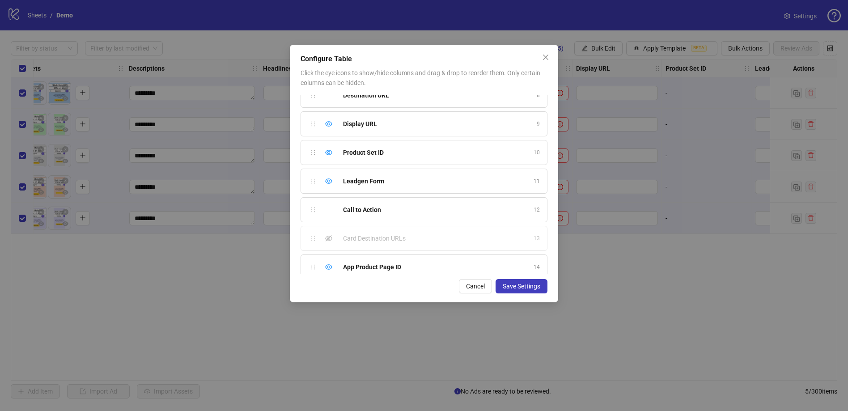
scroll to position [212, 0]
click at [547, 56] on icon "close" at bounding box center [545, 57] width 7 height 7
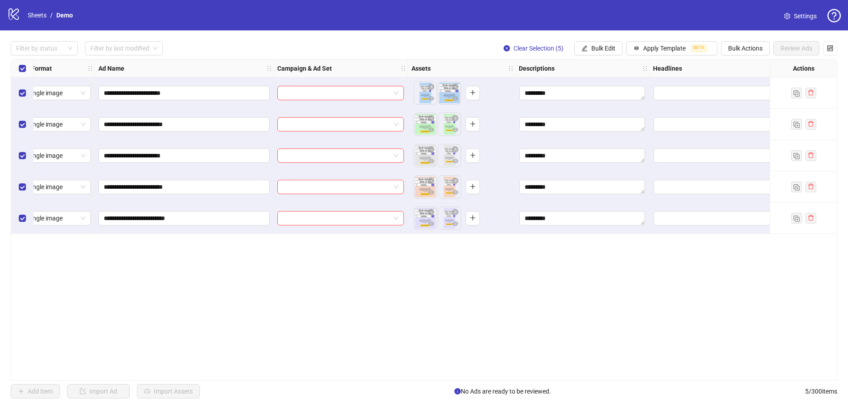
scroll to position [0, 0]
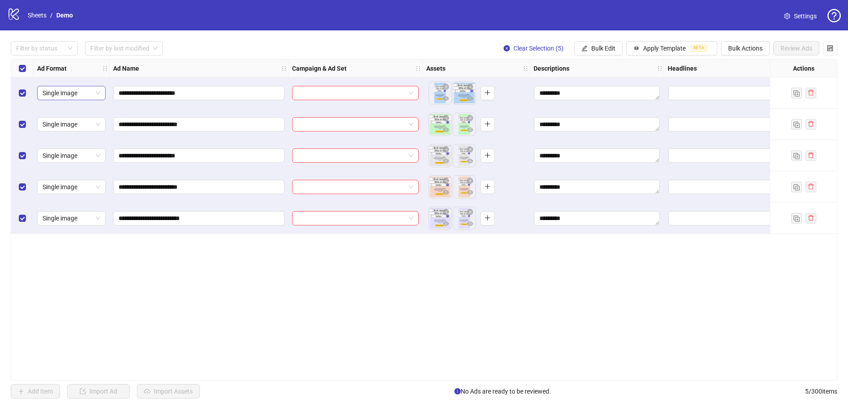
click at [97, 90] on span "Single image" at bounding box center [71, 92] width 58 height 13
click at [391, 269] on div "**********" at bounding box center [424, 220] width 827 height 322
click at [802, 16] on span "Settings" at bounding box center [805, 16] width 23 height 10
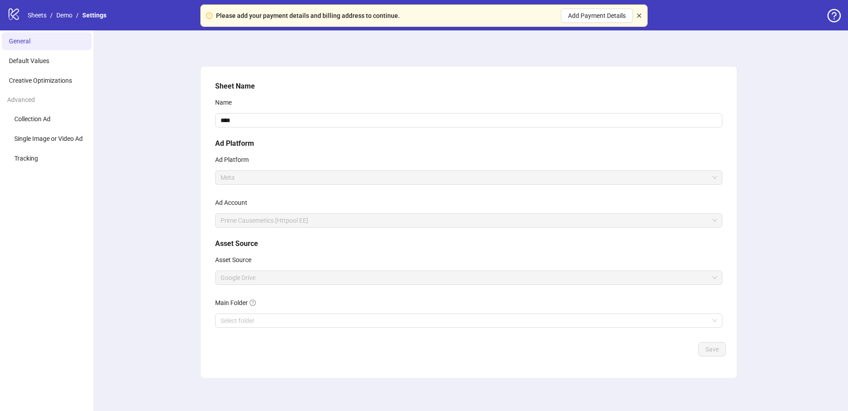
click at [640, 13] on icon "close" at bounding box center [638, 15] width 5 height 5
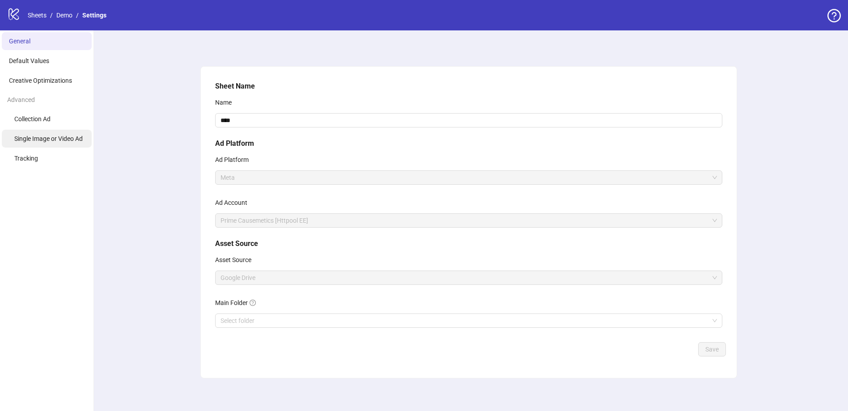
scroll to position [3, 0]
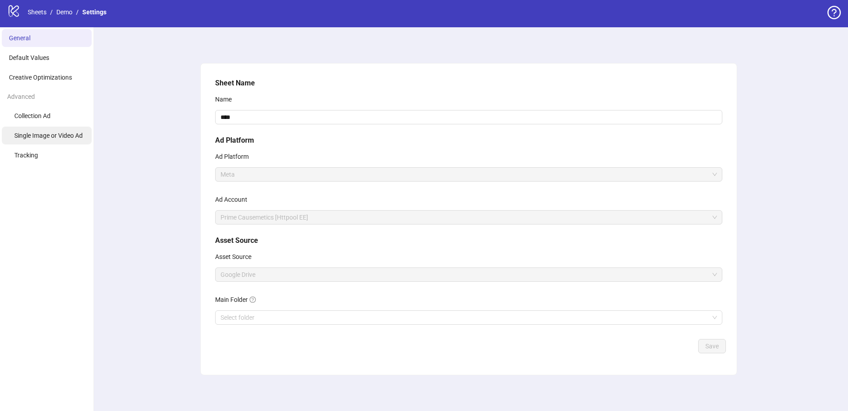
click at [47, 133] on span "Single Image or Video Ad" at bounding box center [48, 135] width 68 height 7
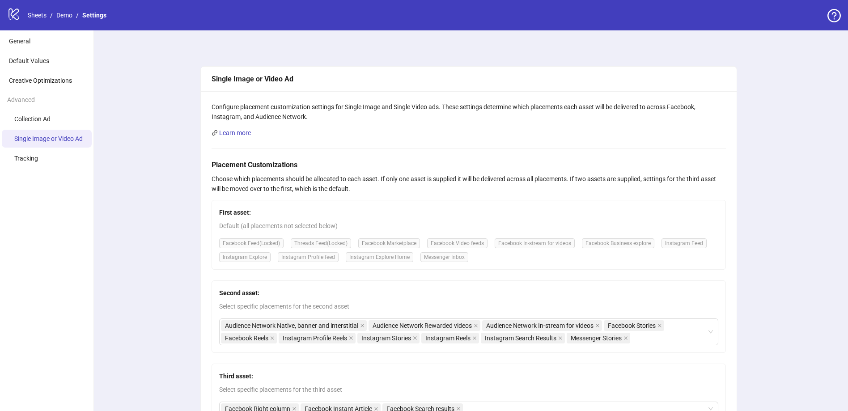
scroll to position [131, 0]
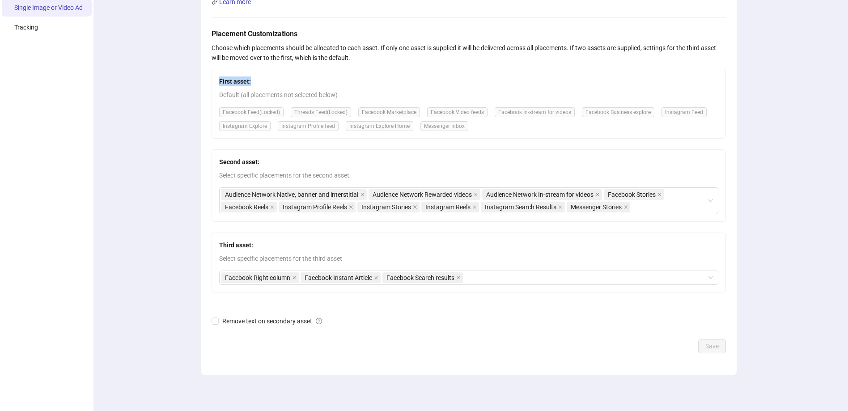
drag, startPoint x: 218, startPoint y: 77, endPoint x: 255, endPoint y: 80, distance: 36.8
click at [255, 80] on div "First asset: Default (all placements not selected below) Facebook Feed (Locked)…" at bounding box center [469, 104] width 514 height 70
drag, startPoint x: 221, startPoint y: 163, endPoint x: 265, endPoint y: 164, distance: 43.8
click at [265, 164] on span "Second asset:" at bounding box center [468, 162] width 499 height 10
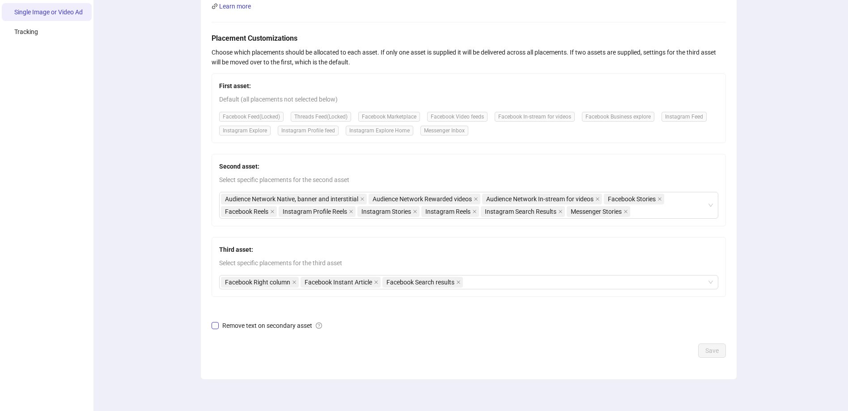
click at [239, 321] on span "Remove text on secondary asset" at bounding box center [272, 326] width 107 height 10
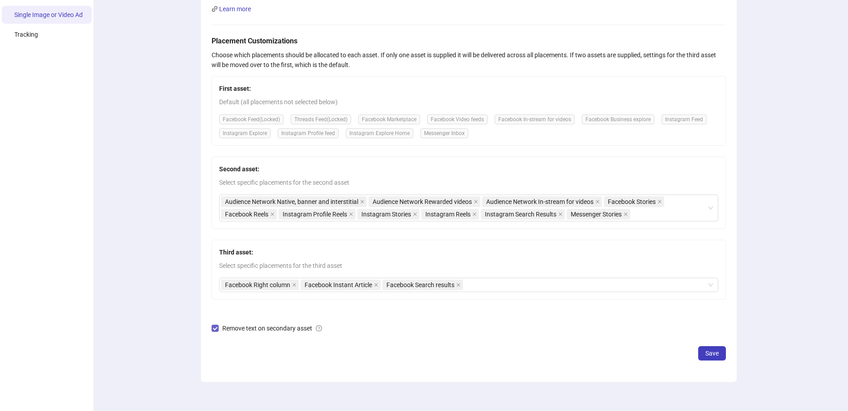
click at [247, 330] on span "Remove text on secondary asset" at bounding box center [272, 328] width 107 height 10
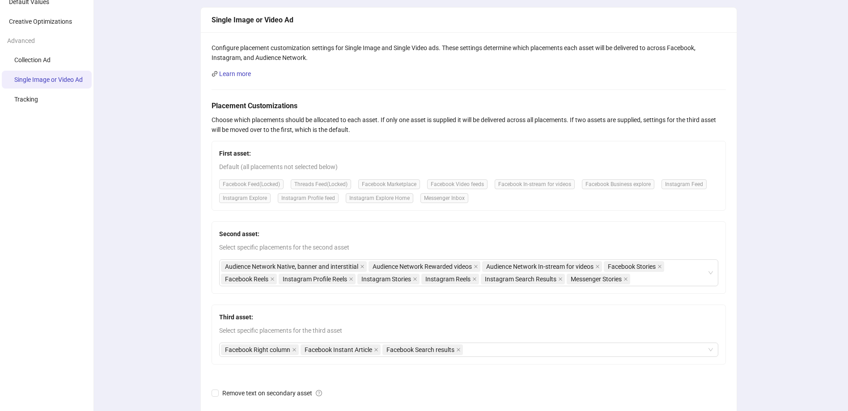
scroll to position [61, 0]
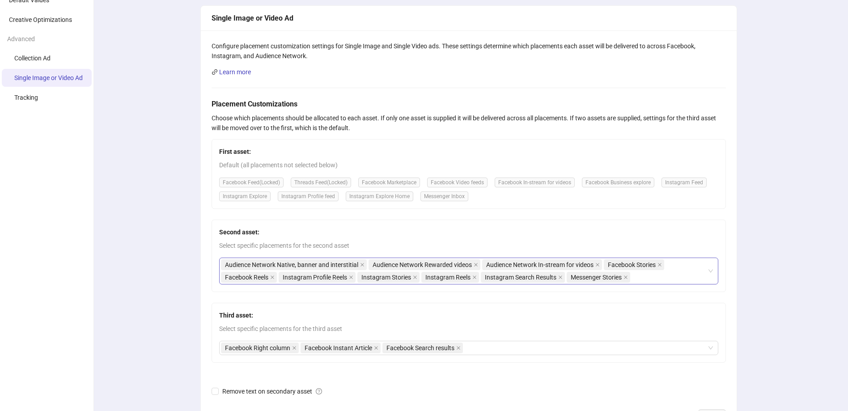
click at [711, 272] on div "Audience Network Native, banner and interstitial Audience Network Rewarded vide…" at bounding box center [468, 271] width 499 height 27
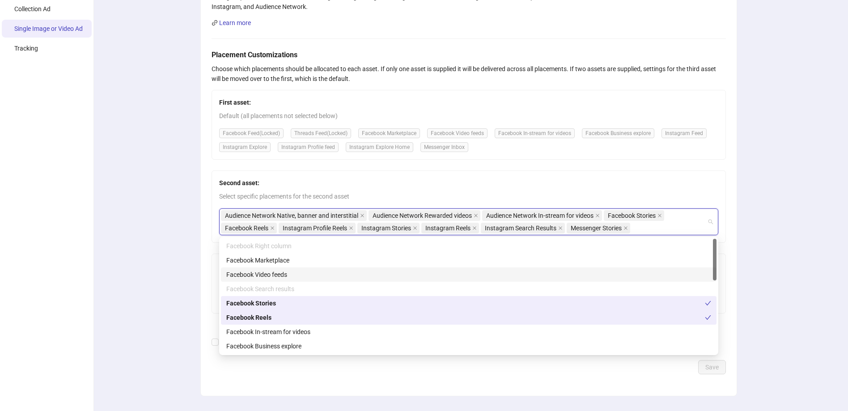
scroll to position [109, 0]
click at [171, 213] on div "Single Image or Video Ad Configure placement customization settings for Single …" at bounding box center [468, 177] width 759 height 512
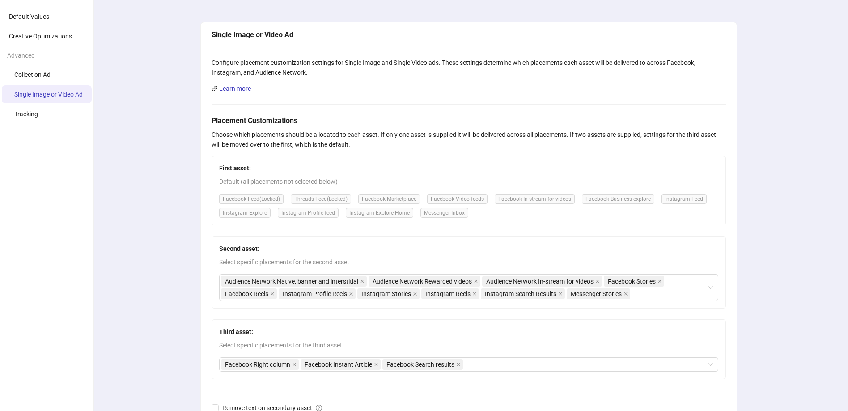
scroll to position [0, 0]
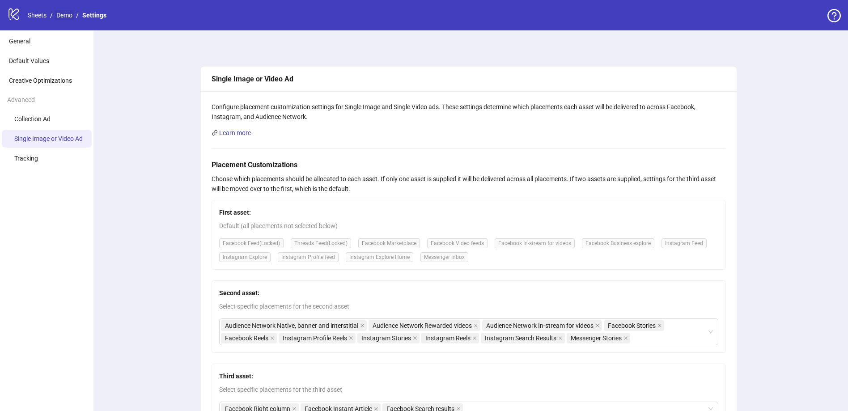
click at [67, 17] on link "Demo" at bounding box center [65, 15] width 20 height 10
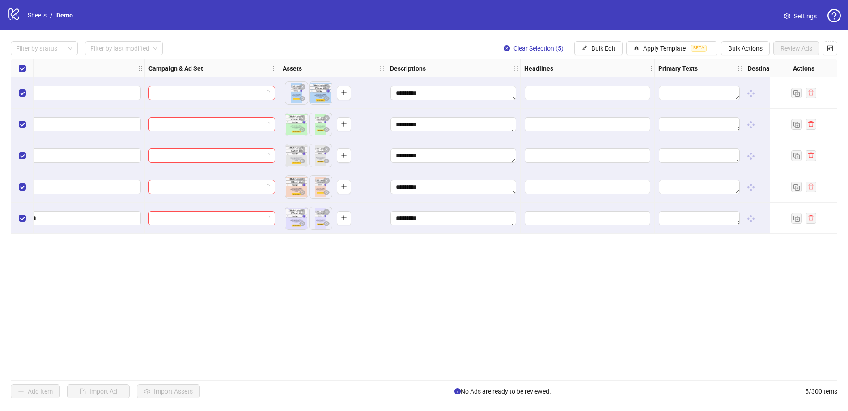
scroll to position [0, 145]
click at [641, 46] on button "Apply Template BETA" at bounding box center [671, 48] width 91 height 14
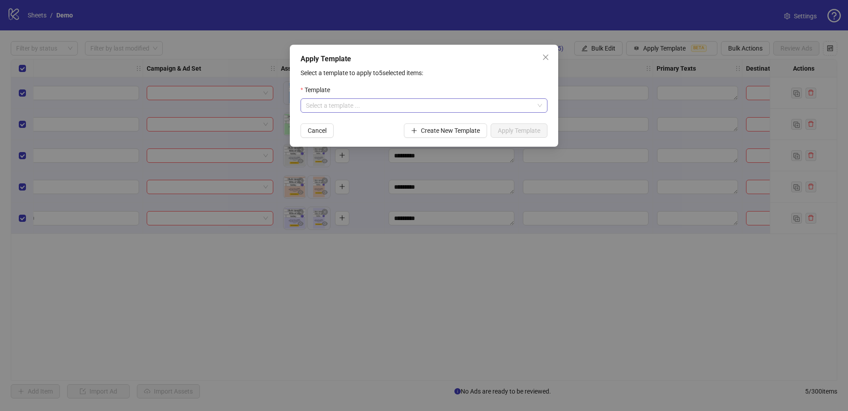
click at [385, 105] on input "search" at bounding box center [420, 105] width 228 height 13
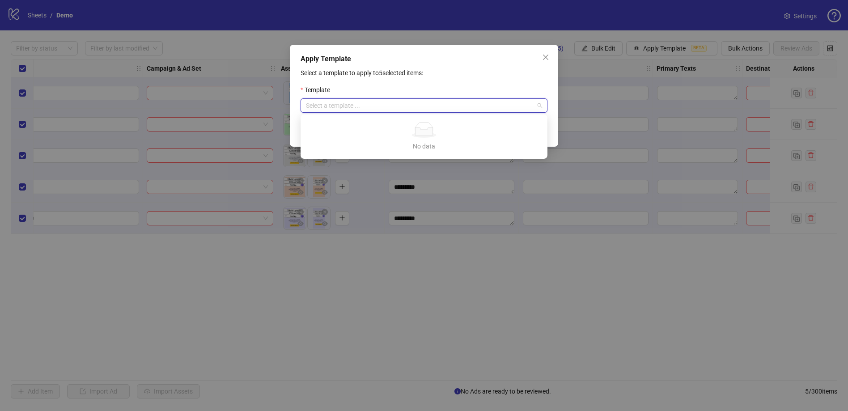
click at [385, 105] on input "search" at bounding box center [420, 105] width 228 height 13
click at [516, 85] on div "Template" at bounding box center [424, 91] width 247 height 13
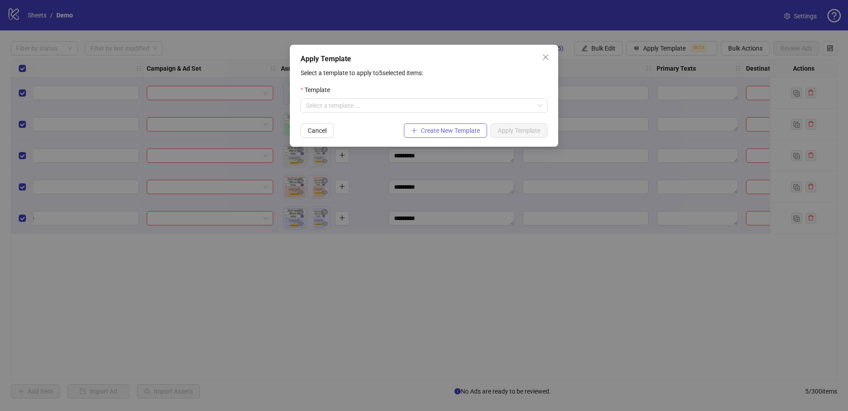
click at [468, 137] on button "Create New Template" at bounding box center [445, 130] width 83 height 14
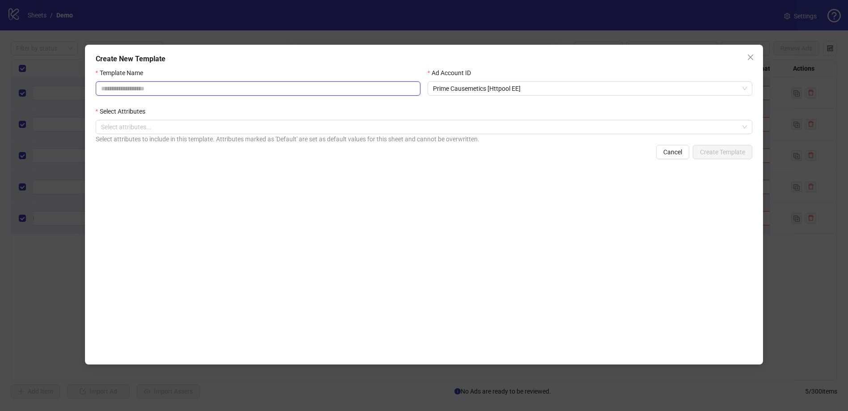
click at [197, 94] on input "Template Name" at bounding box center [258, 88] width 325 height 14
type input "****"
click at [482, 85] on span "Prime Causemetics [Httpool EE]" at bounding box center [590, 88] width 314 height 13
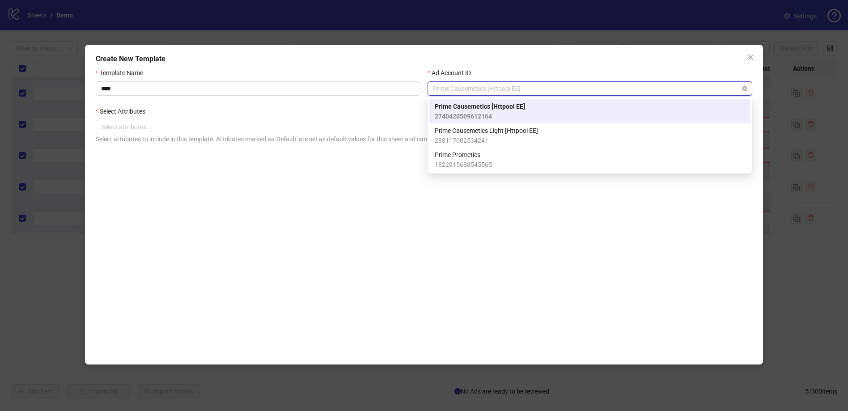
click at [482, 85] on span "Prime Causemetics [Httpool EE]" at bounding box center [590, 88] width 314 height 13
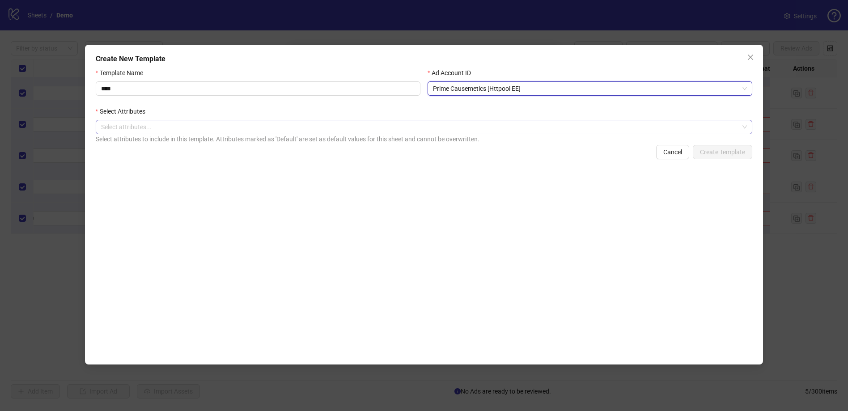
click at [209, 124] on div at bounding box center [420, 127] width 644 height 13
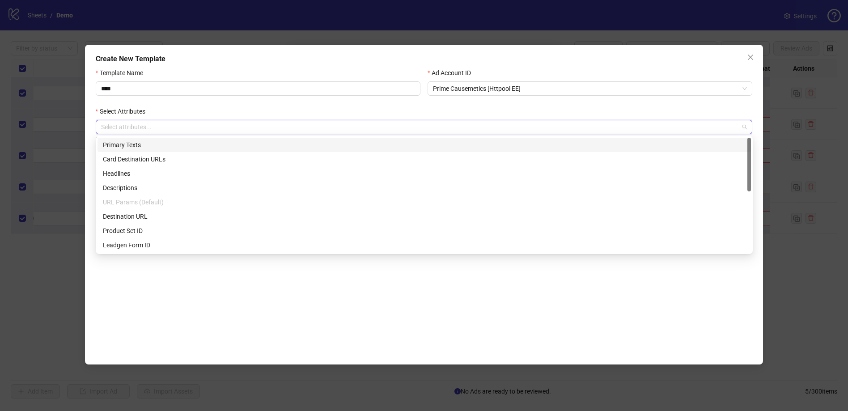
click at [153, 150] on div "Primary Texts" at bounding box center [424, 145] width 653 height 14
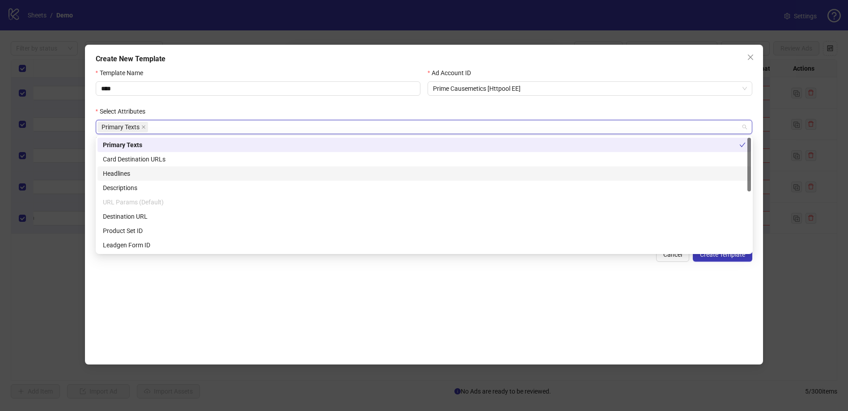
click at [137, 176] on div "Headlines" at bounding box center [424, 174] width 643 height 10
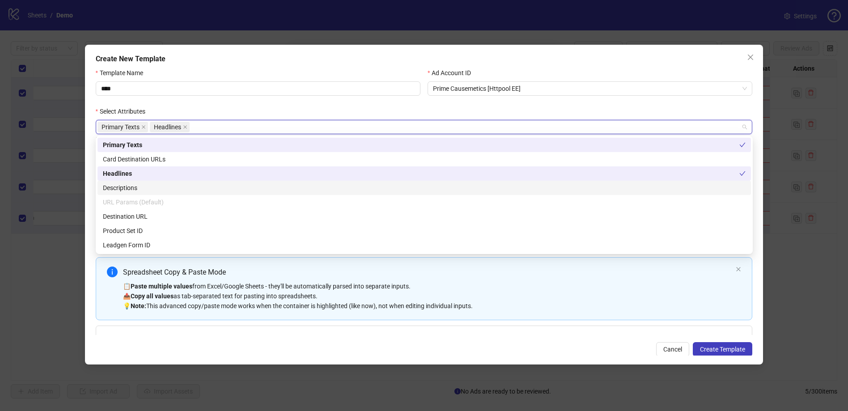
click at [146, 188] on div "Descriptions" at bounding box center [424, 188] width 643 height 10
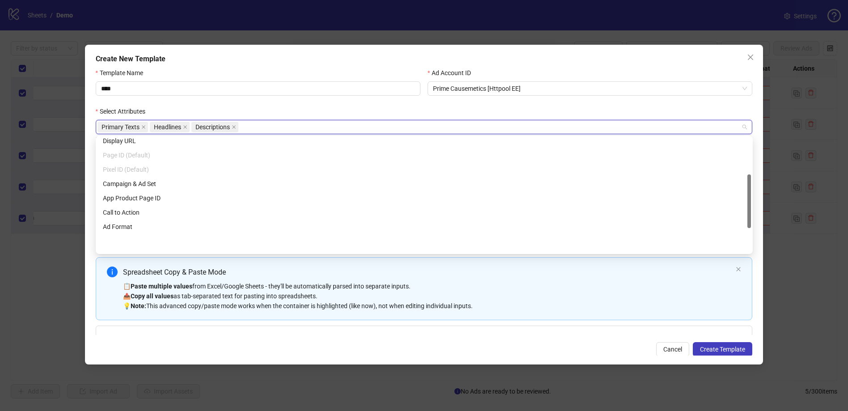
scroll to position [129, 0]
click at [161, 290] on div "📋 Paste multiple values from Excel/Google Sheets - they'll be automatically par…" at bounding box center [428, 296] width 610 height 30
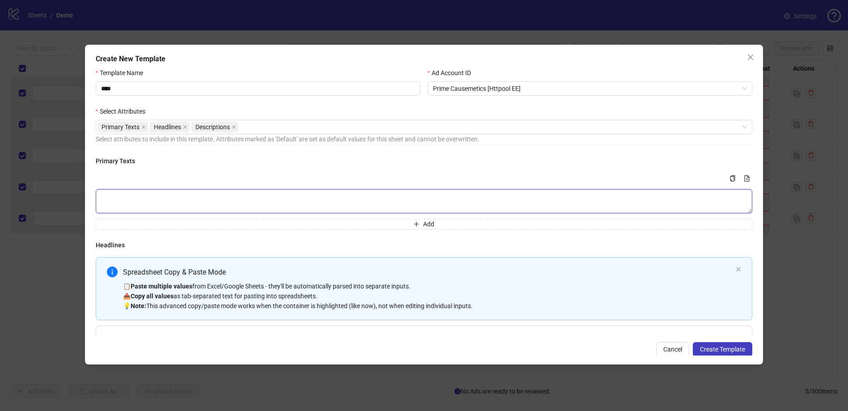
click at [149, 191] on textarea "Multi-text input container - paste or copy values" at bounding box center [424, 201] width 657 height 24
type textarea "*"
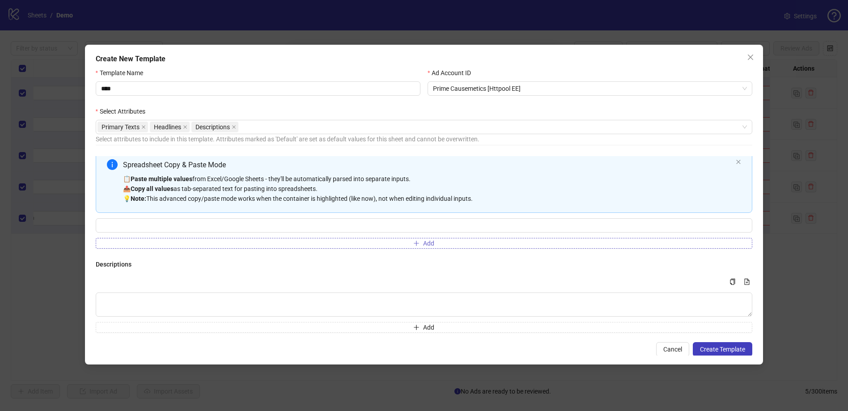
scroll to position [116, 0]
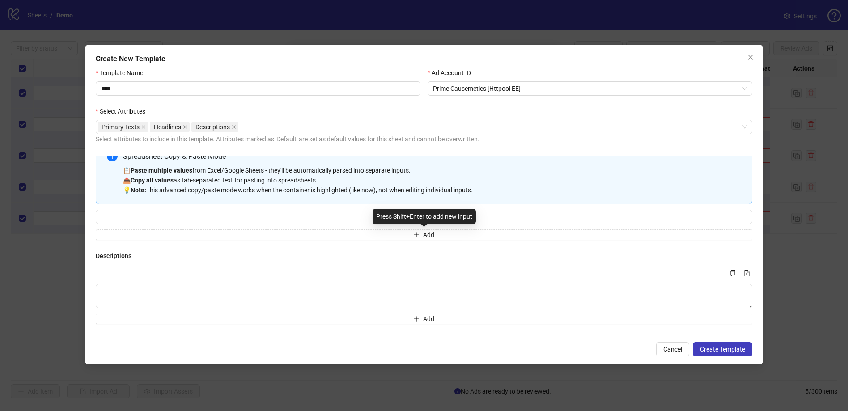
type textarea "****"
click at [238, 259] on h4 "Descriptions" at bounding box center [424, 256] width 657 height 10
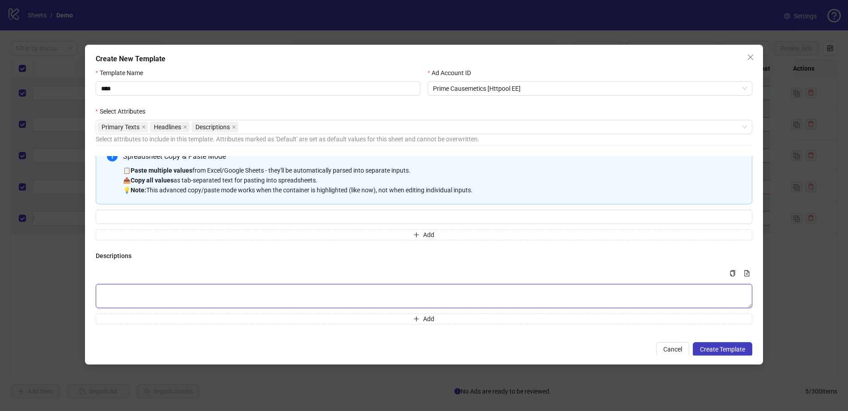
click at [179, 289] on textarea "Multi-text input container - paste or copy values" at bounding box center [424, 296] width 657 height 24
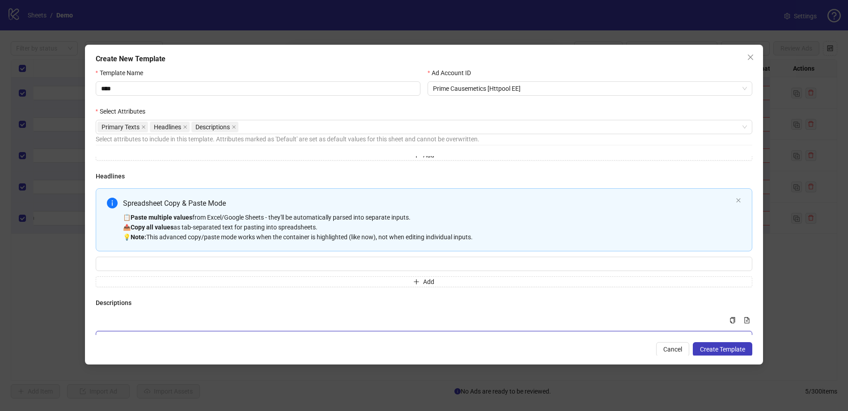
scroll to position [66, 0]
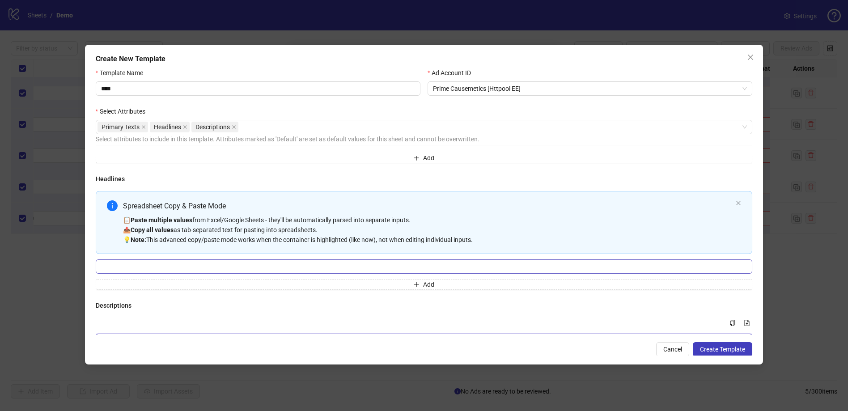
type textarea "**********"
click at [214, 261] on input "Multi-input container - paste or copy values" at bounding box center [424, 266] width 657 height 14
type input "*********"
click at [302, 309] on h4 "Descriptions" at bounding box center [424, 306] width 657 height 10
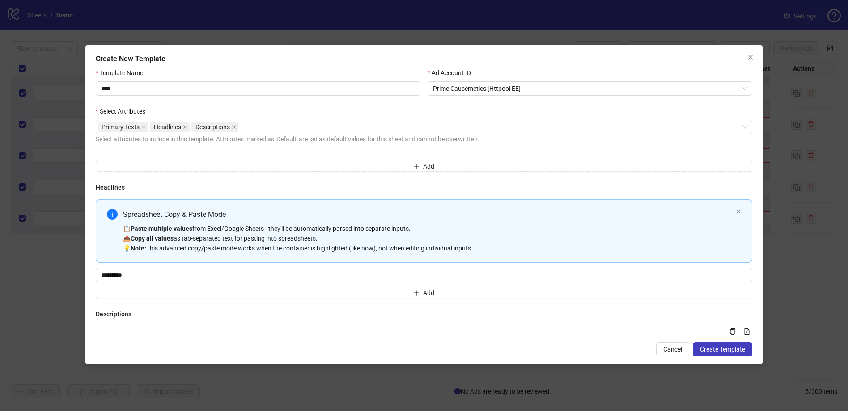
scroll to position [59, 0]
drag, startPoint x: 119, startPoint y: 211, endPoint x: 232, endPoint y: 214, distance: 113.2
click at [232, 214] on div "Spreadsheet Copy & Paste Mode 📋 Paste multiple values from Excel/Google Sheets …" at bounding box center [424, 229] width 657 height 63
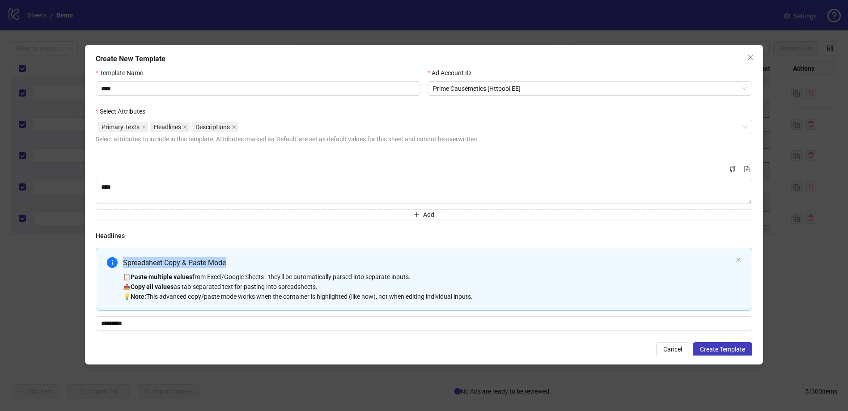
scroll to position [0, 0]
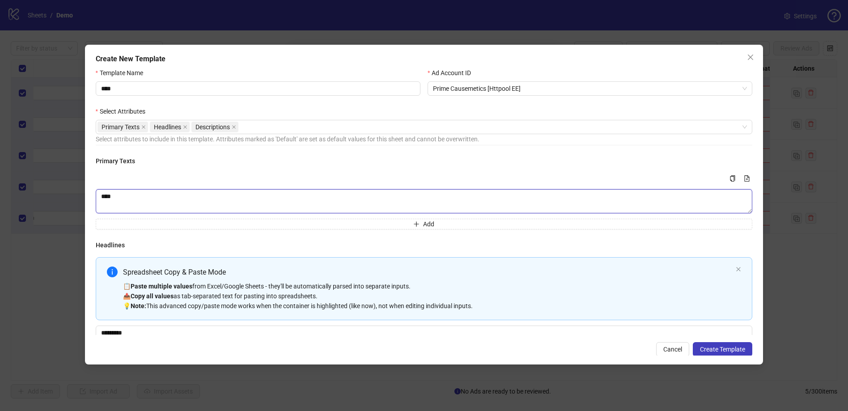
click at [196, 201] on textarea "****" at bounding box center [424, 201] width 657 height 24
click at [293, 228] on button "Add" at bounding box center [424, 224] width 657 height 11
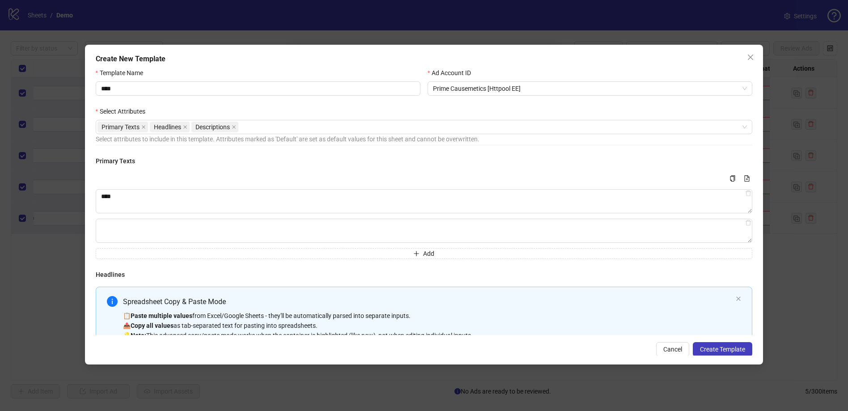
click at [286, 175] on div "Multi-text input container - paste or copy values" at bounding box center [424, 178] width 657 height 11
click at [750, 180] on icon "file-add" at bounding box center [747, 178] width 6 height 6
type textarea "**********"
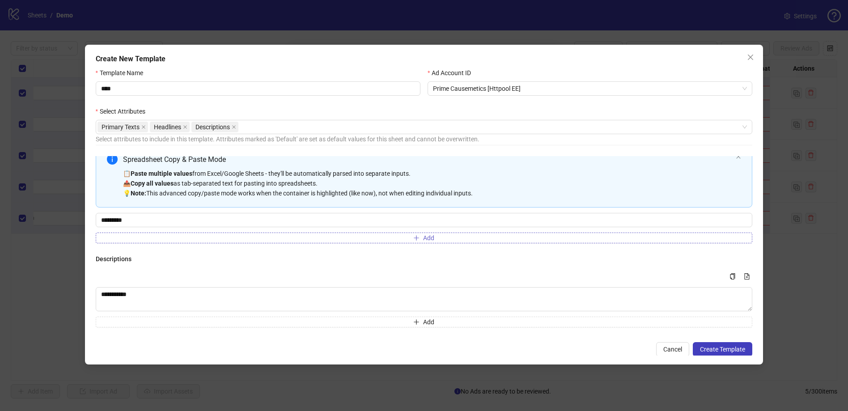
scroll to position [145, 0]
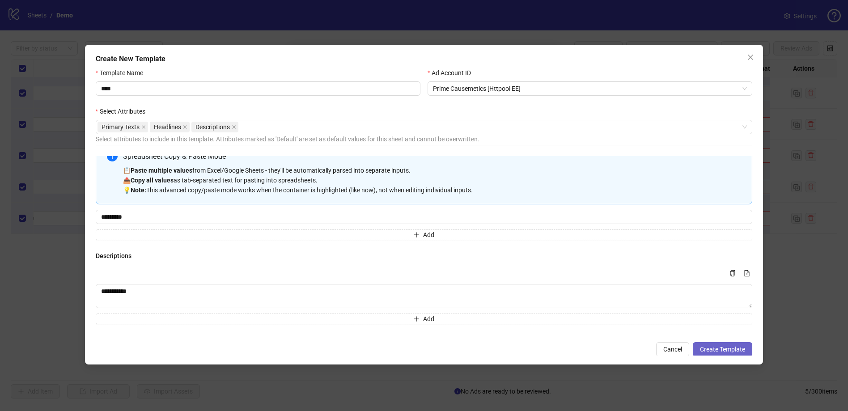
click at [724, 346] on span "Create Template" at bounding box center [722, 349] width 45 height 7
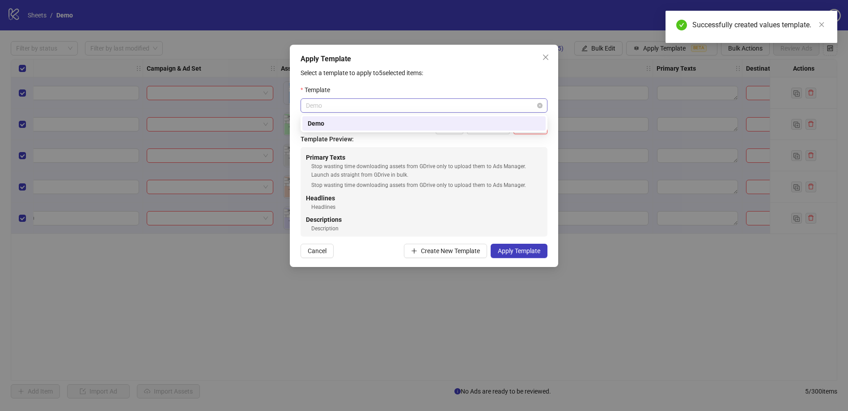
click at [342, 99] on span "Demo" at bounding box center [424, 105] width 236 height 13
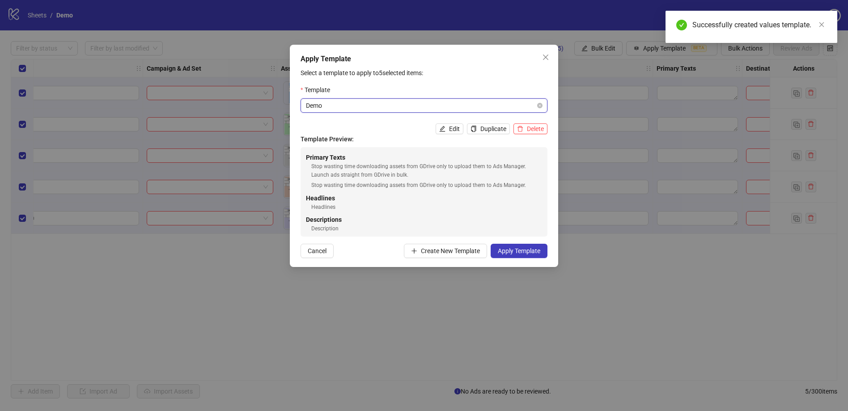
click at [339, 108] on span "Demo" at bounding box center [424, 105] width 236 height 13
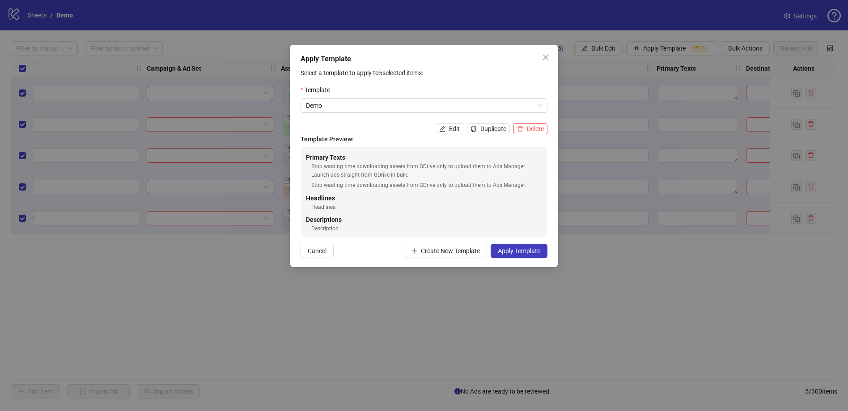
click at [370, 98] on div "Template" at bounding box center [424, 91] width 247 height 13
click at [344, 102] on span "Demo" at bounding box center [424, 105] width 236 height 13
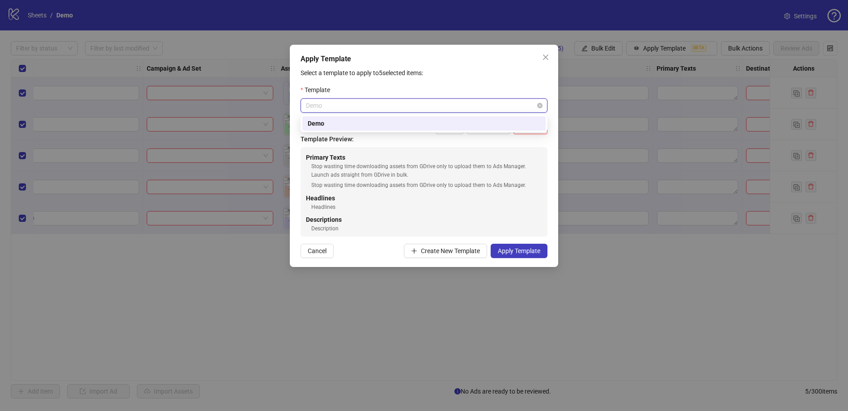
click at [344, 102] on span "Demo" at bounding box center [424, 105] width 236 height 13
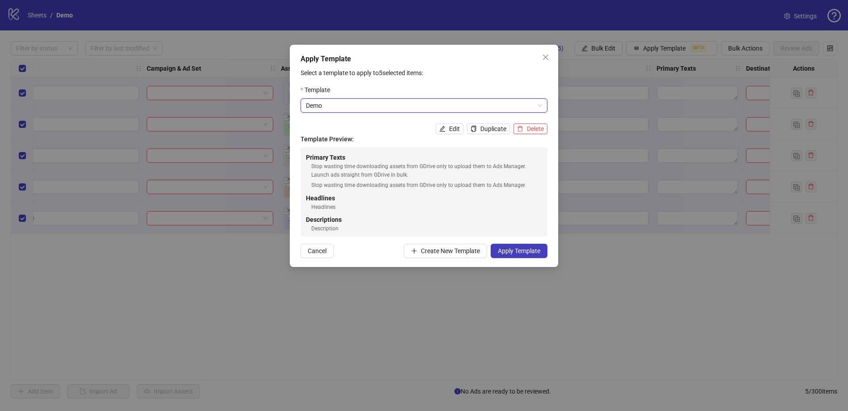
scroll to position [5, 0]
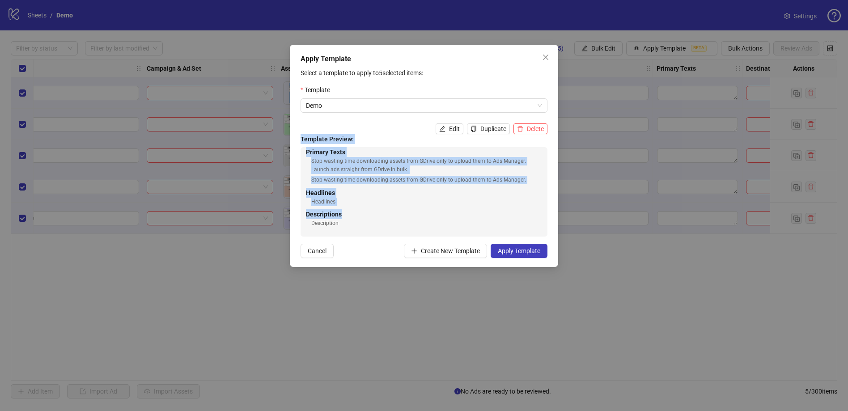
drag, startPoint x: 302, startPoint y: 138, endPoint x: 344, endPoint y: 216, distance: 88.9
click at [344, 216] on div "Template Preview: Primary Texts Stop wasting time downloading assets from GDriv…" at bounding box center [424, 185] width 247 height 102
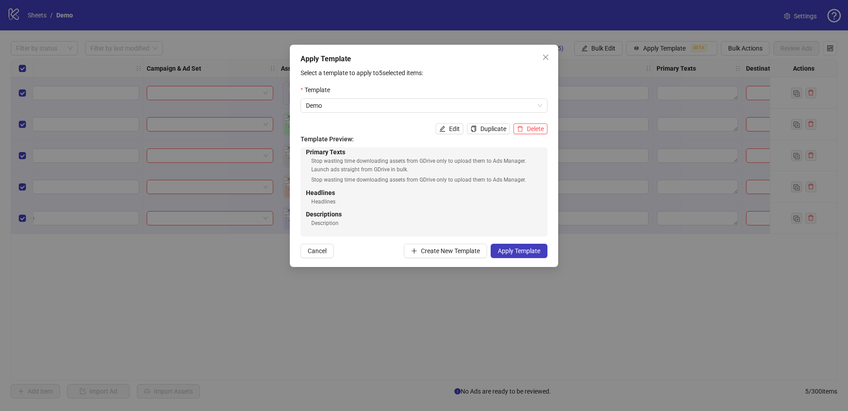
click at [343, 225] on div "Description" at bounding box center [426, 223] width 231 height 8
click at [521, 251] on span "Apply Template" at bounding box center [519, 250] width 42 height 7
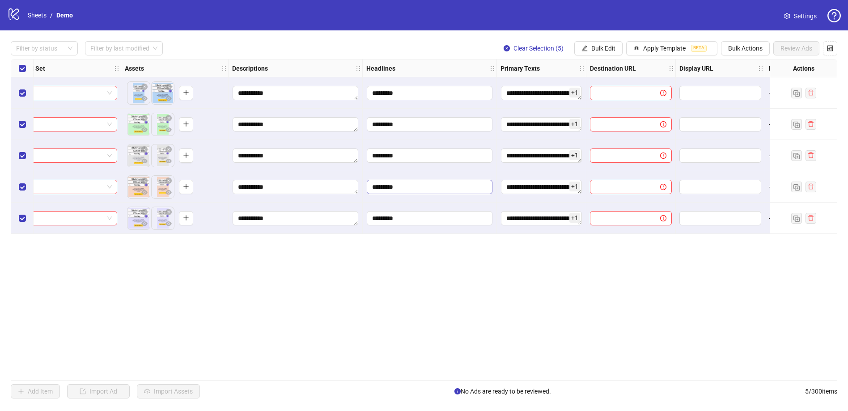
scroll to position [0, 280]
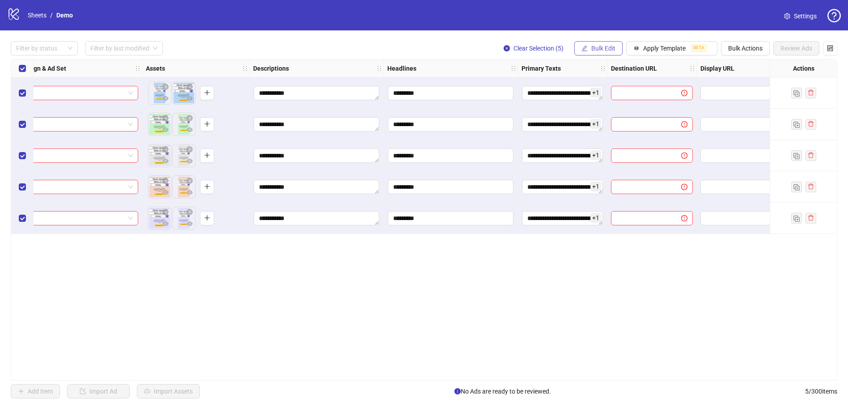
click at [612, 43] on button "Bulk Edit" at bounding box center [598, 48] width 48 height 14
click at [670, 51] on span "Apply Template" at bounding box center [664, 48] width 42 height 7
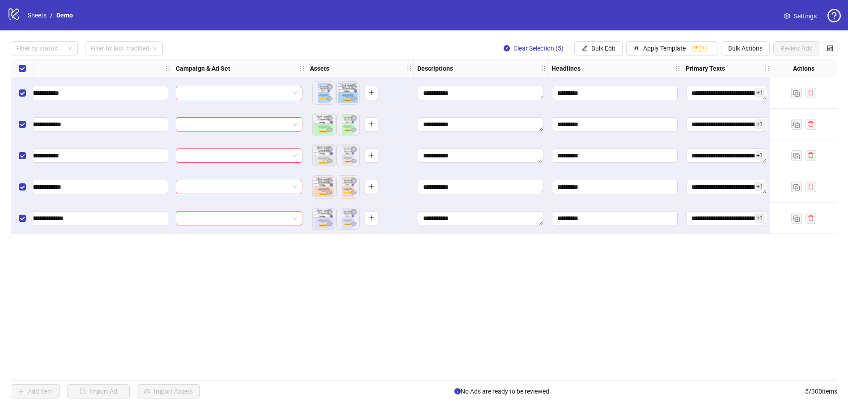
scroll to position [0, 0]
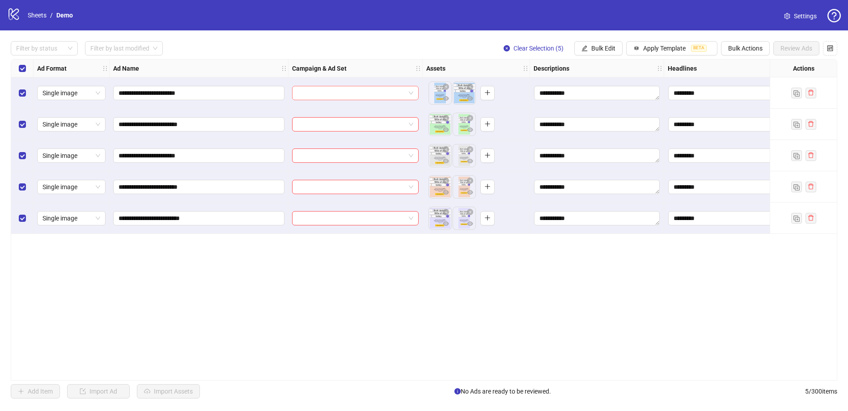
click at [413, 94] on span at bounding box center [355, 92] width 116 height 13
click at [386, 48] on div "Filter by status Filter by last modified Clear Selection (5) Bulk Edit Apply Te…" at bounding box center [424, 48] width 827 height 14
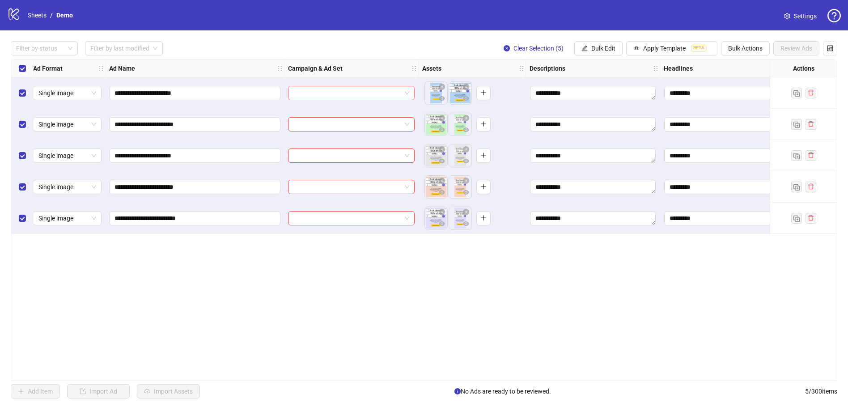
click at [412, 96] on div "**********" at bounding box center [424, 220] width 827 height 322
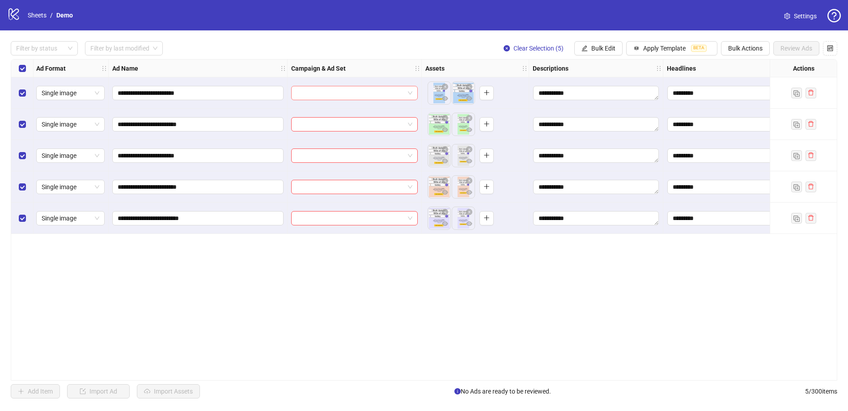
click at [410, 91] on div "**********" at bounding box center [424, 220] width 827 height 322
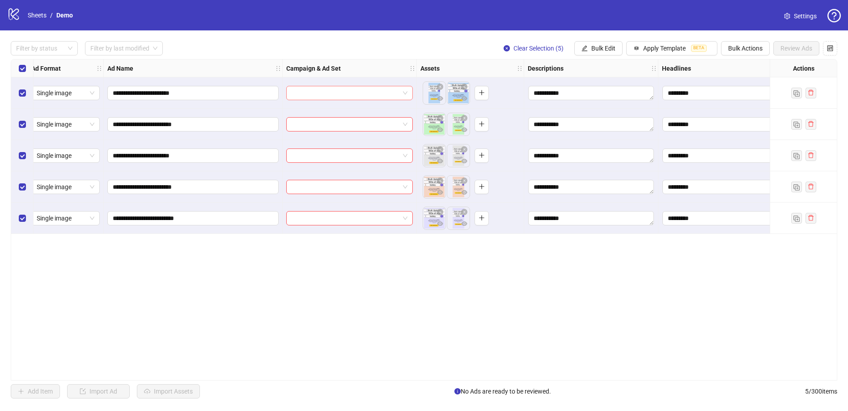
click at [410, 93] on div "**********" at bounding box center [424, 220] width 827 height 322
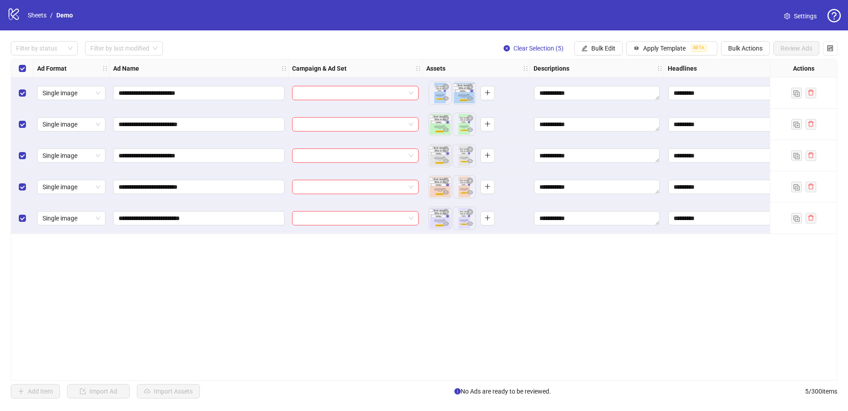
click at [306, 25] on div "logo/logo-mobile Sheets / Demo Settings" at bounding box center [424, 15] width 848 height 30
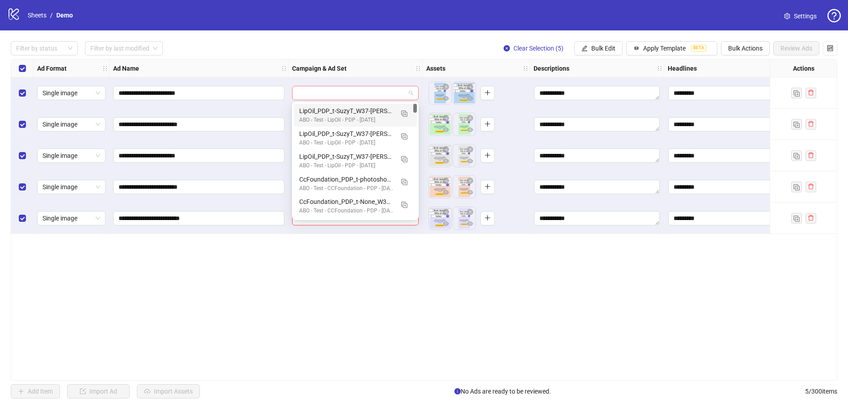
click at [411, 92] on span at bounding box center [355, 92] width 116 height 13
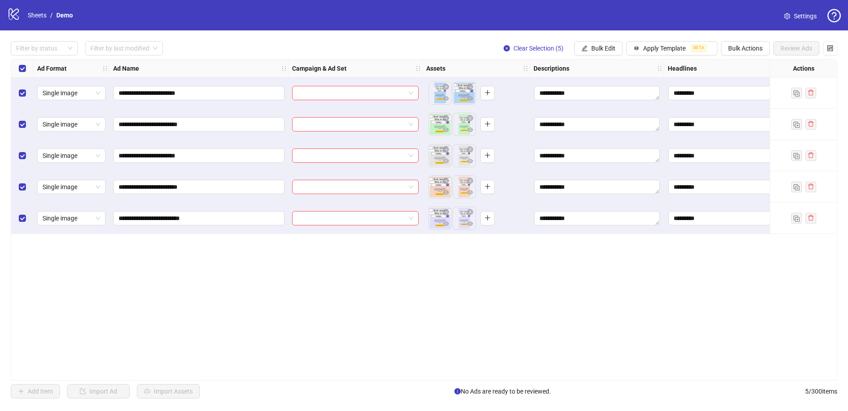
click at [316, 65] on strong "Campaign & Ad Set" at bounding box center [319, 69] width 55 height 10
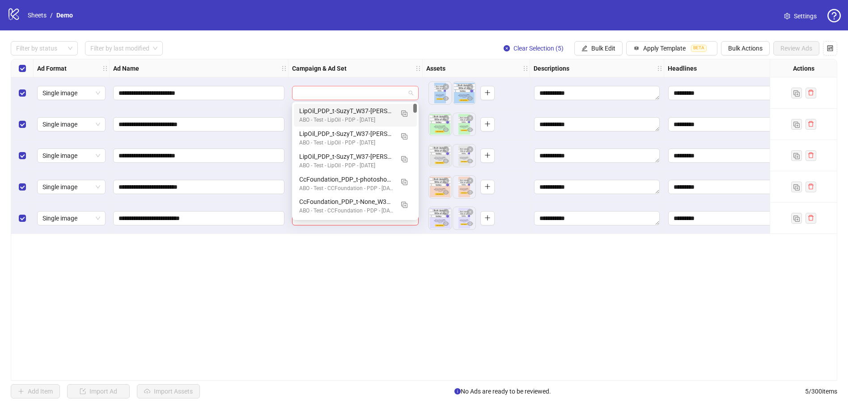
click at [411, 94] on span at bounding box center [355, 92] width 116 height 13
click at [408, 115] on button "button" at bounding box center [404, 113] width 14 height 14
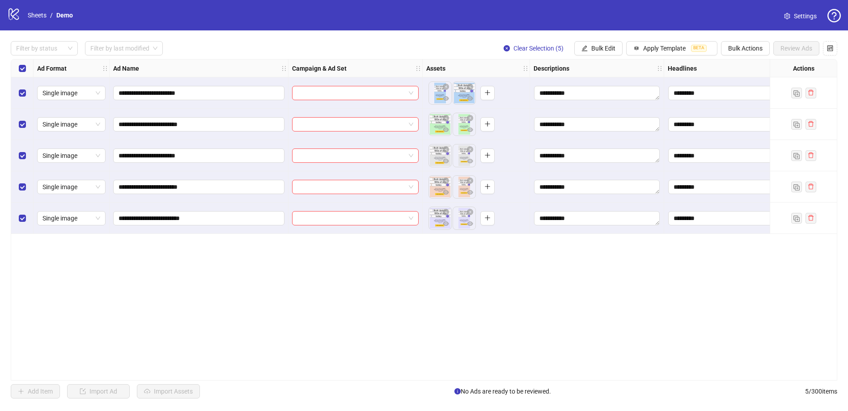
click at [239, 46] on div "Filter by status Filter by last modified Clear Selection (5) Bulk Edit Apply Te…" at bounding box center [424, 48] width 827 height 14
click at [31, 66] on div "Select all rows" at bounding box center [22, 68] width 22 height 18
click at [755, 46] on span "Bulk Actions" at bounding box center [745, 48] width 34 height 7
click at [36, 14] on link "Sheets" at bounding box center [37, 15] width 22 height 10
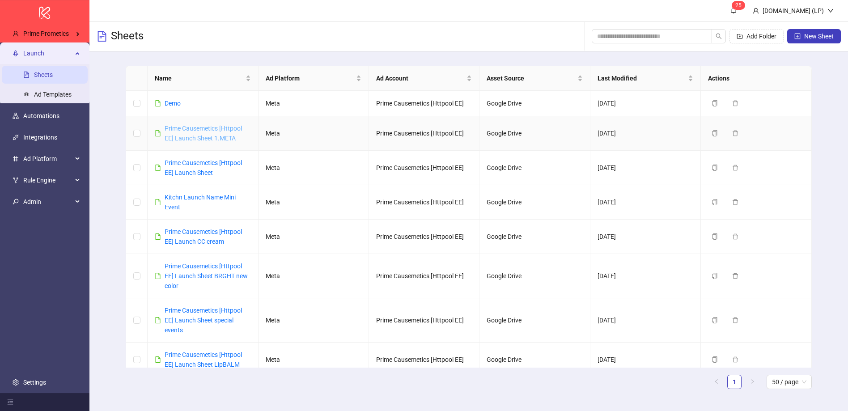
click at [201, 131] on link "Prime Causemetics [Httpool EE] Launch Sheet 1.META" at bounding box center [203, 133] width 77 height 17
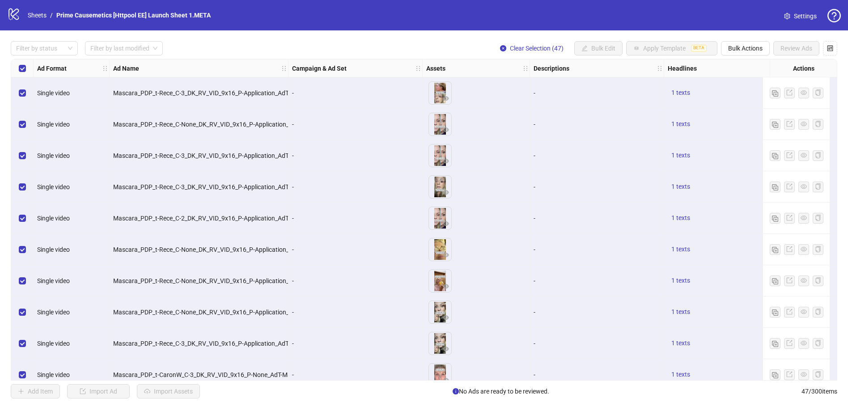
scroll to position [0, 0]
click at [734, 50] on span "Bulk Actions" at bounding box center [745, 48] width 34 height 7
click at [736, 127] on span "Export" at bounding box center [757, 124] width 61 height 10
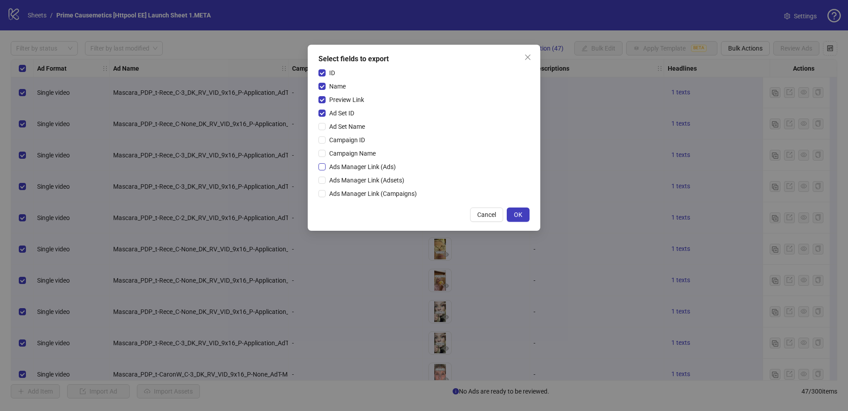
click at [327, 166] on span "Ads Manager Link (Ads)" at bounding box center [363, 167] width 74 height 10
click at [334, 157] on span "Campaign Name" at bounding box center [353, 153] width 54 height 10
click at [521, 210] on button "OK" at bounding box center [518, 215] width 23 height 14
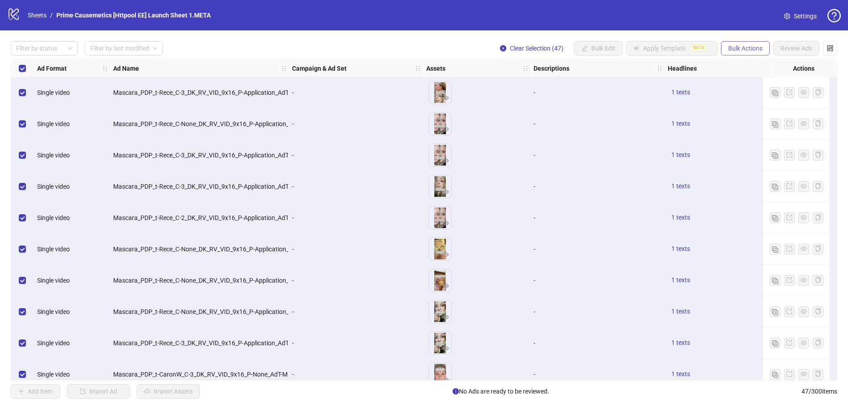
click at [748, 50] on span "Bulk Actions" at bounding box center [745, 48] width 34 height 7
click at [734, 127] on span "Export" at bounding box center [757, 124] width 61 height 10
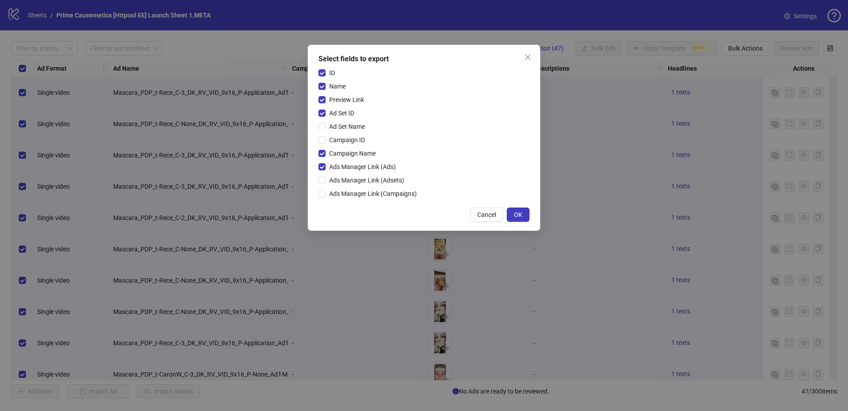
click at [362, 78] on div "ID Name Preview Link Ad Set ID Ad Set Name Campaign ID Campaign Name Ads Manage…" at bounding box center [423, 135] width 211 height 134
click at [331, 88] on span "Name" at bounding box center [338, 86] width 24 height 10
click at [329, 110] on span "Ad Set ID" at bounding box center [342, 113] width 32 height 10
click at [334, 150] on span "Campaign Name" at bounding box center [353, 153] width 54 height 10
click at [331, 162] on span "Ads Manager Link (Ads)" at bounding box center [363, 167] width 74 height 10
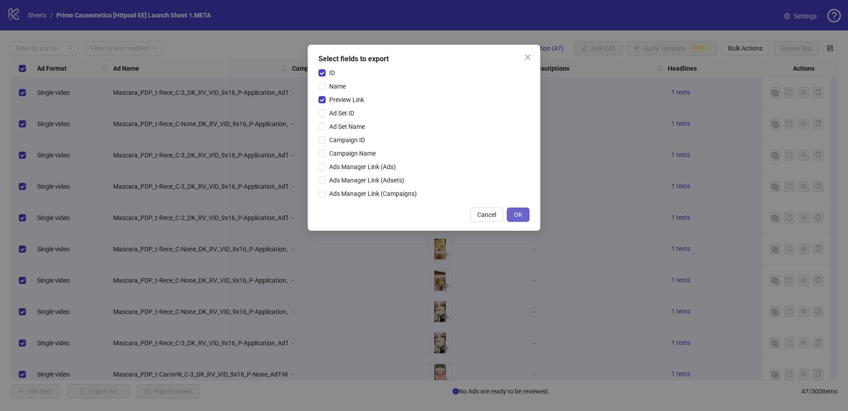
click at [528, 213] on button "OK" at bounding box center [518, 215] width 23 height 14
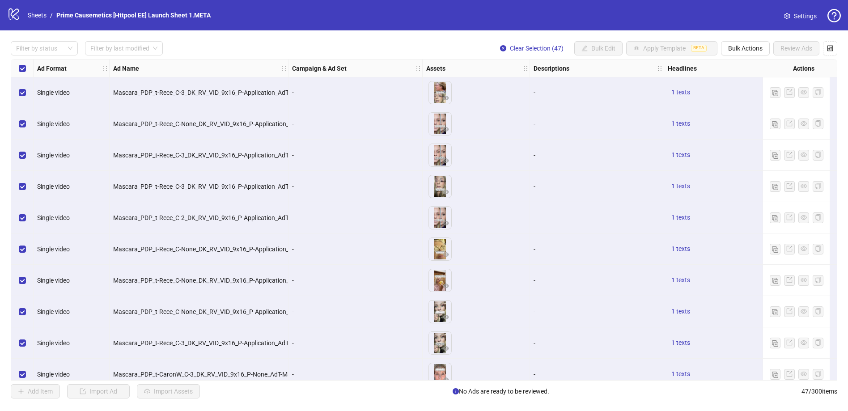
click at [224, 51] on div "Filter by status Filter by last modified Clear Selection (47) Bulk Edit Apply T…" at bounding box center [424, 48] width 827 height 14
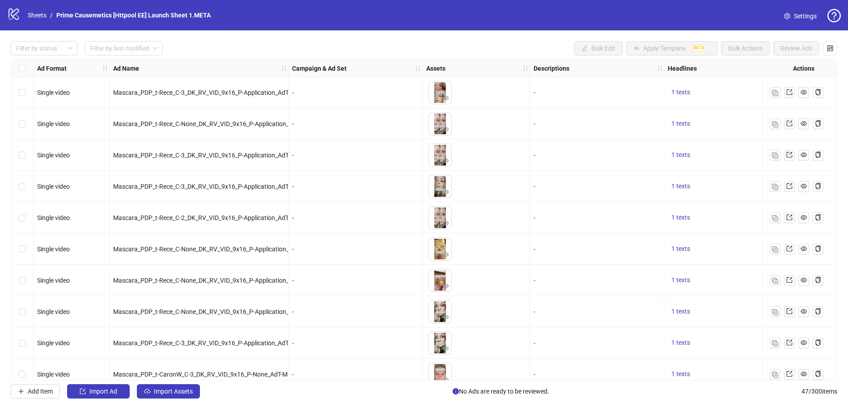
click at [232, 49] on div "Filter by status Filter by last modified Bulk Edit Apply Template BETA Bulk Act…" at bounding box center [424, 48] width 827 height 14
click at [43, 17] on link "Sheets" at bounding box center [37, 15] width 22 height 10
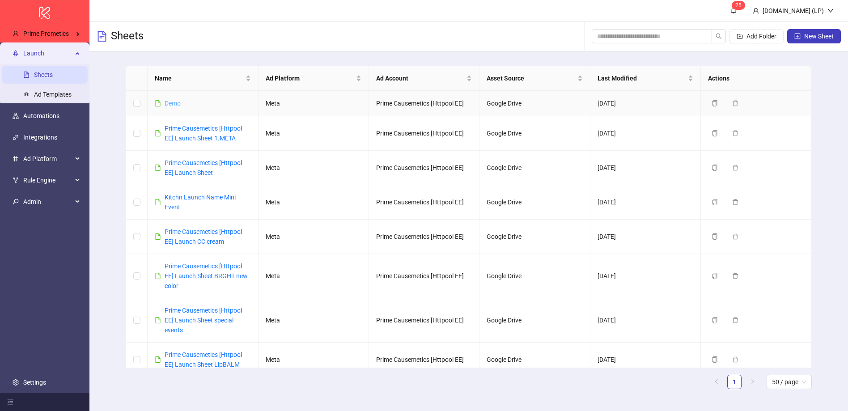
click at [174, 102] on link "Demo" at bounding box center [173, 103] width 16 height 7
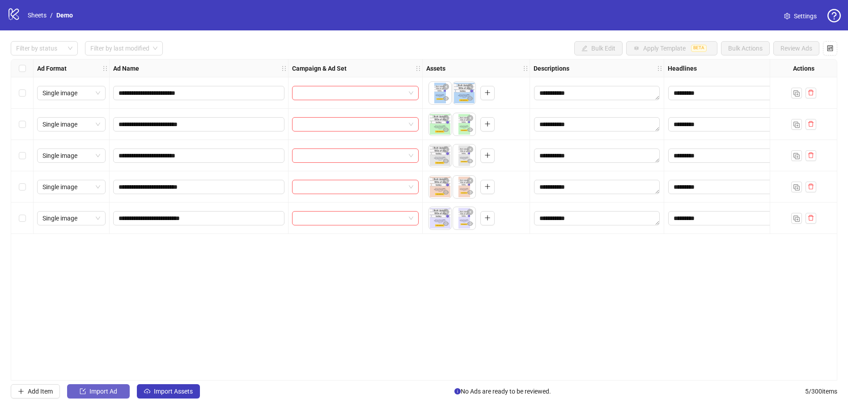
click at [102, 395] on button "Import Ad" at bounding box center [98, 391] width 63 height 14
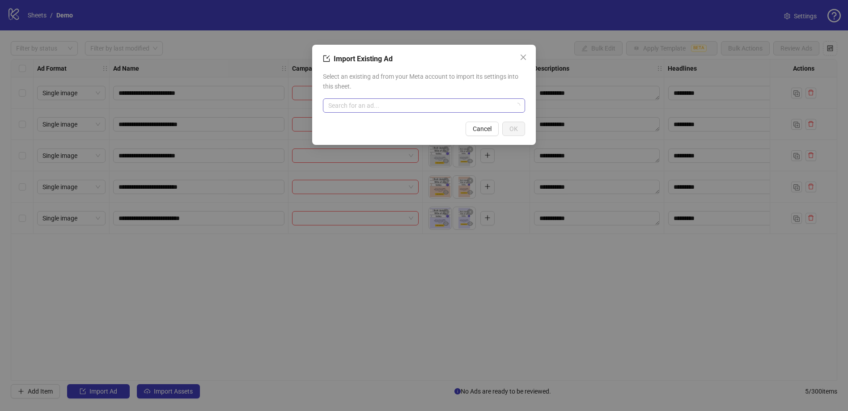
click at [441, 109] on input "search" at bounding box center [419, 105] width 183 height 13
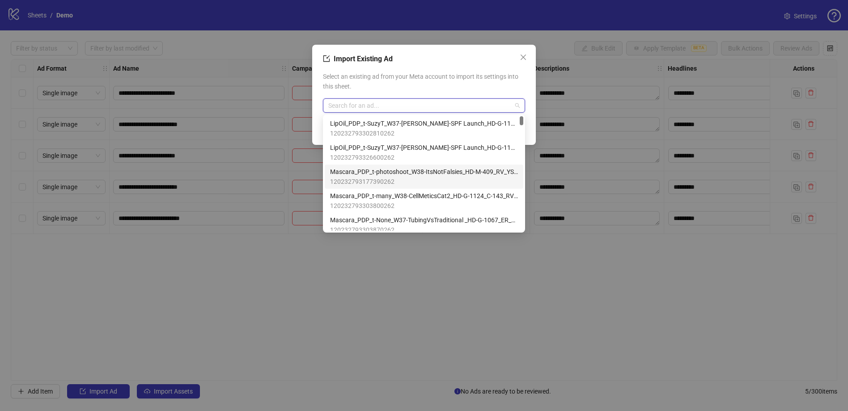
click at [343, 177] on span "120232793177390262" at bounding box center [424, 182] width 188 height 10
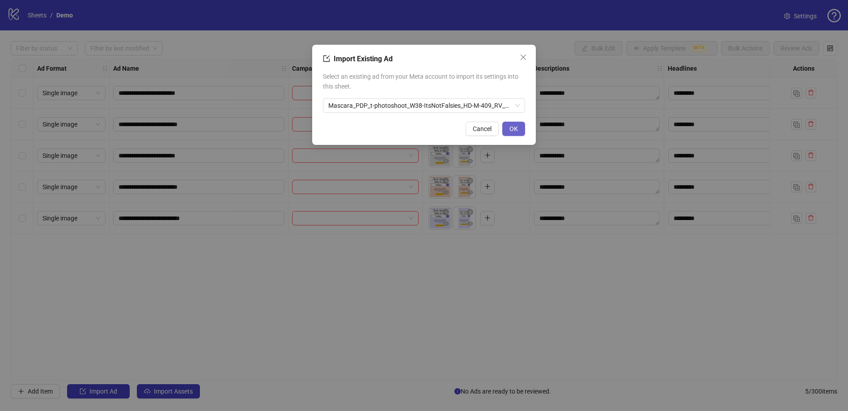
click at [513, 127] on span "OK" at bounding box center [513, 128] width 8 height 7
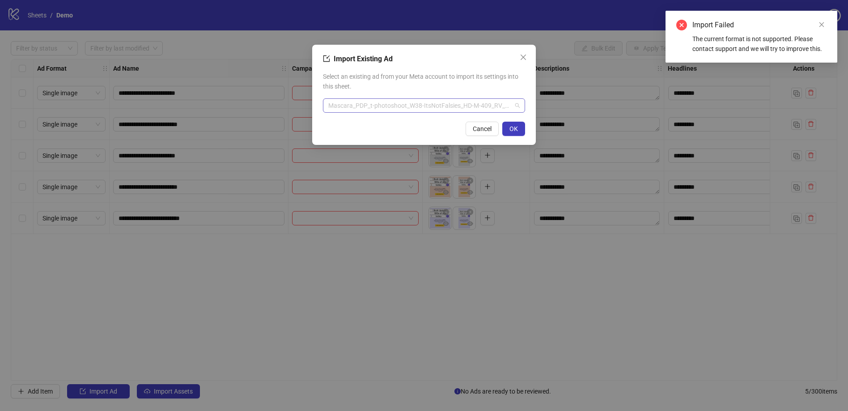
click at [454, 109] on span "Mascara_PDP_t-photoshoot_W38-ItsNotFalsies_HD-M-409_RV_YS_IMG_1x1_P-Multi_AdT-P…" at bounding box center [423, 105] width 191 height 13
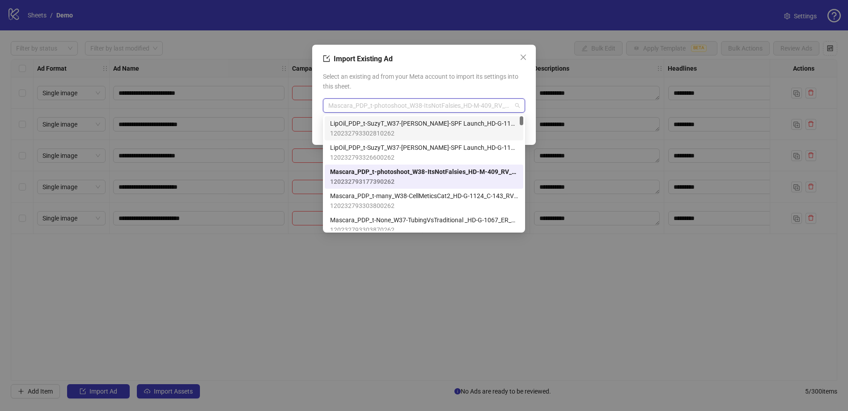
click at [390, 135] on span "120232793302810262" at bounding box center [424, 133] width 188 height 10
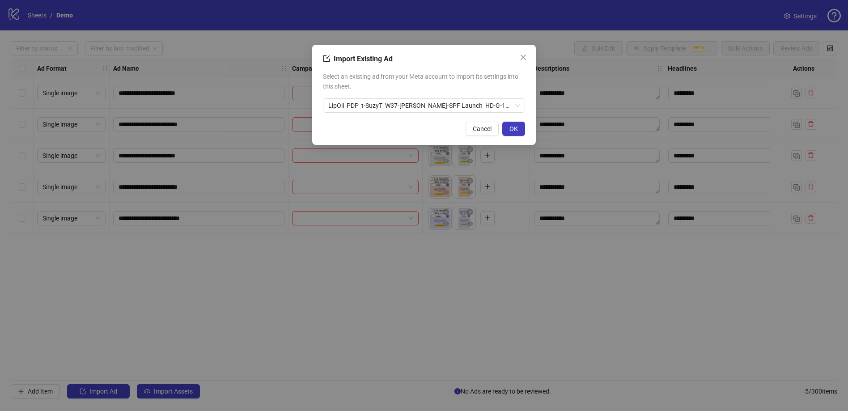
click at [528, 125] on div "Import Existing Ad Select an existing ad from your Meta account to import its s…" at bounding box center [424, 95] width 224 height 100
click at [513, 132] on span "OK" at bounding box center [513, 128] width 8 height 7
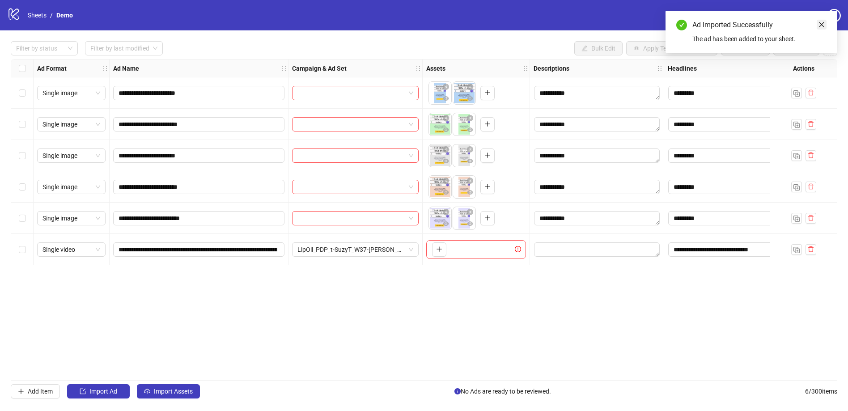
click at [823, 24] on icon "close" at bounding box center [822, 24] width 6 height 6
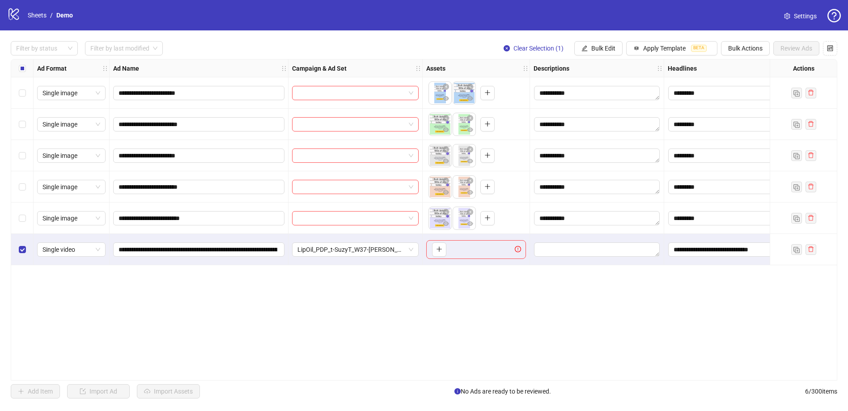
click at [173, 289] on div "**********" at bounding box center [424, 220] width 827 height 322
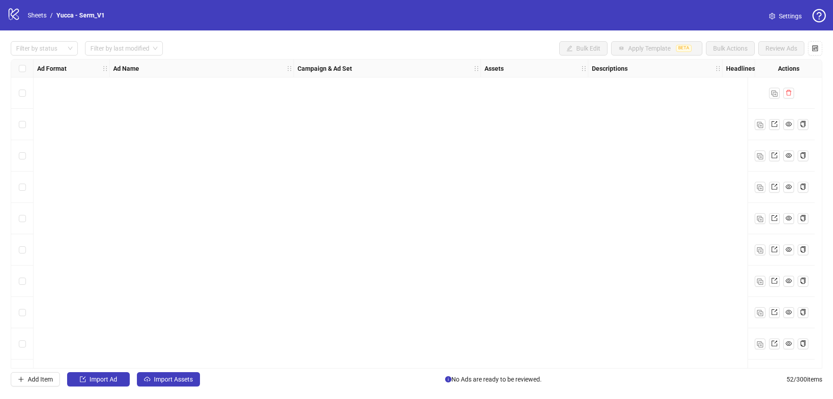
scroll to position [1341, 17]
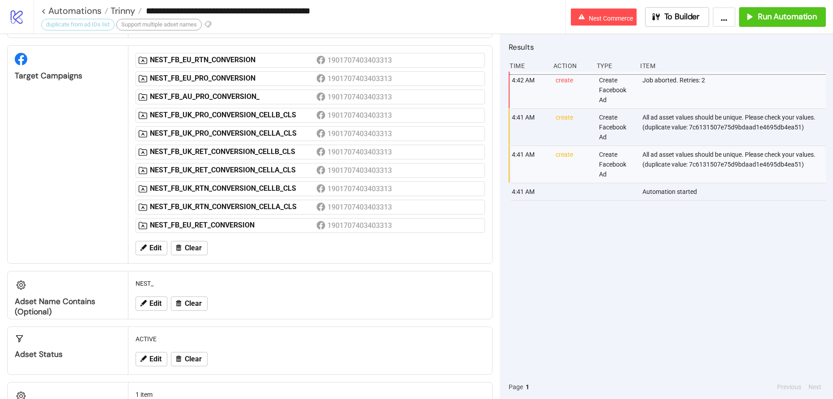
scroll to position [84, 0]
click at [147, 284] on div "NEST_" at bounding box center [310, 282] width 356 height 17
click at [79, 295] on div "Adset Name contains (optional)" at bounding box center [68, 305] width 106 height 21
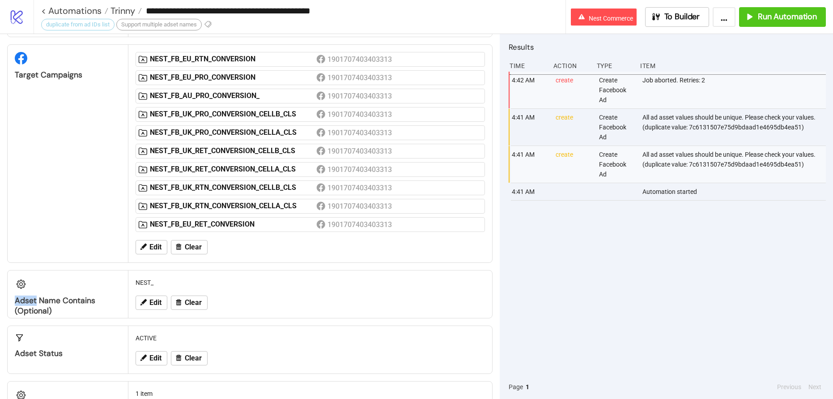
click at [79, 295] on div "Adset Name contains (optional)" at bounding box center [68, 305] width 106 height 21
copy div "Adset Name contains (optional)"
click at [651, 116] on div "All ad asset values should be unique. Please check your values.(duplicate value…" at bounding box center [734, 127] width 187 height 37
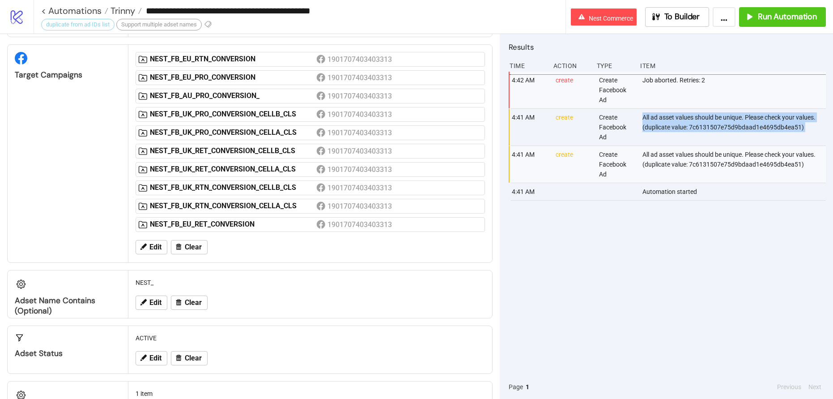
click at [651, 116] on div "All ad asset values should be unique. Please check your values.(duplicate value…" at bounding box center [734, 127] width 187 height 37
copy div "All ad asset values should be unique. Please check your values.(duplicate value…"
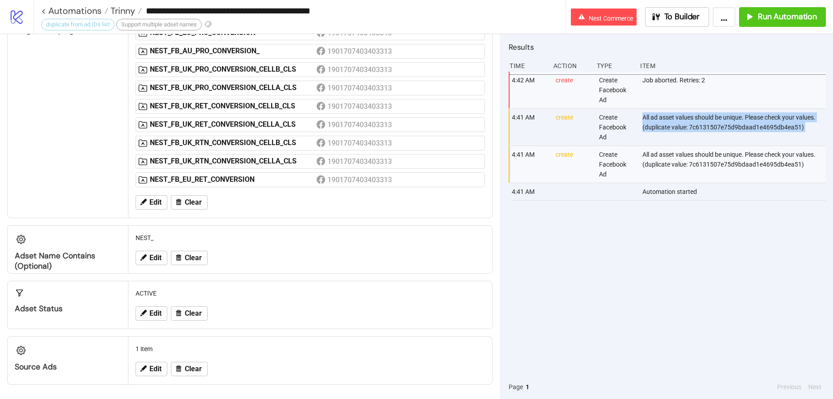
scroll to position [0, 0]
